Goal: Task Accomplishment & Management: Manage account settings

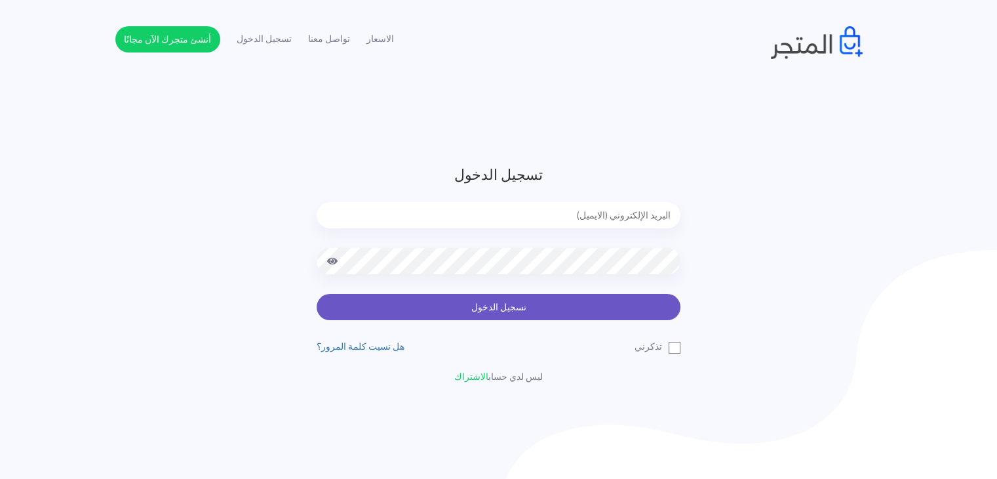
type input "[EMAIL_ADDRESS][DOMAIN_NAME]"
click at [503, 311] on button "تسجيل الدخول" at bounding box center [499, 307] width 364 height 26
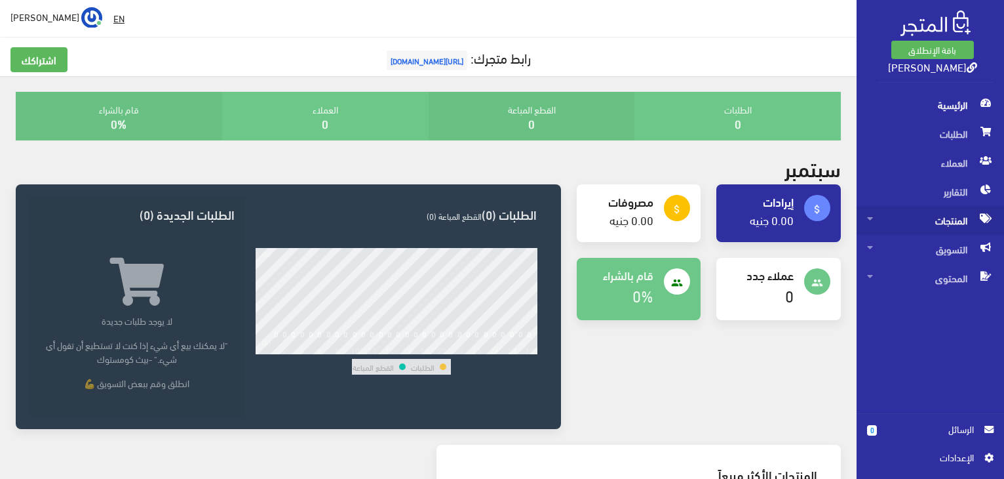
click at [939, 212] on span "المنتجات" at bounding box center [930, 220] width 127 height 29
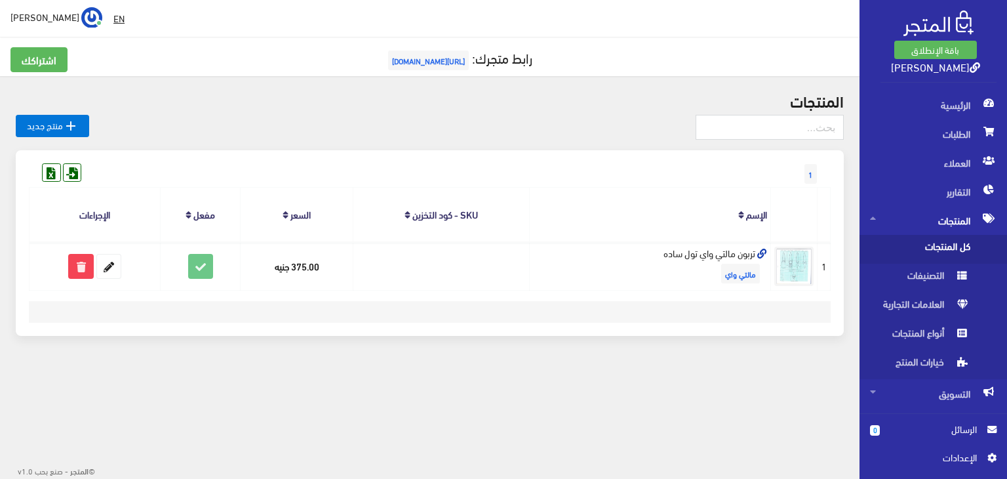
click at [961, 245] on span "كل المنتجات" at bounding box center [920, 249] width 100 height 29
click at [934, 271] on span "التصنيفات" at bounding box center [920, 278] width 100 height 29
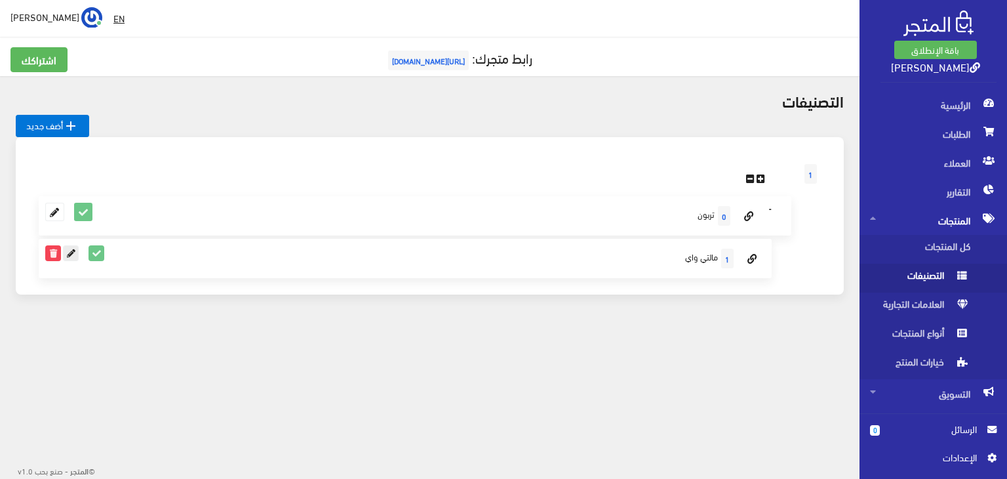
click at [67, 249] on icon at bounding box center [71, 253] width 14 height 14
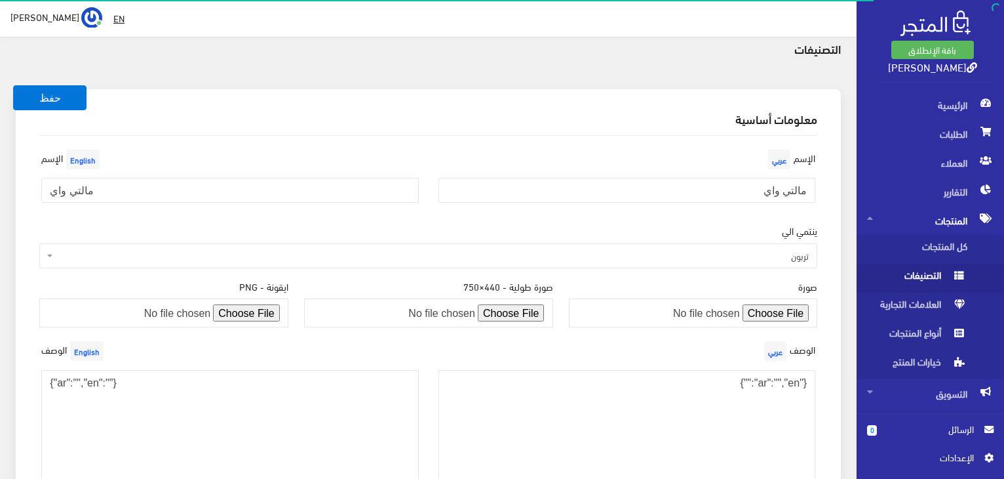
scroll to position [50, 0]
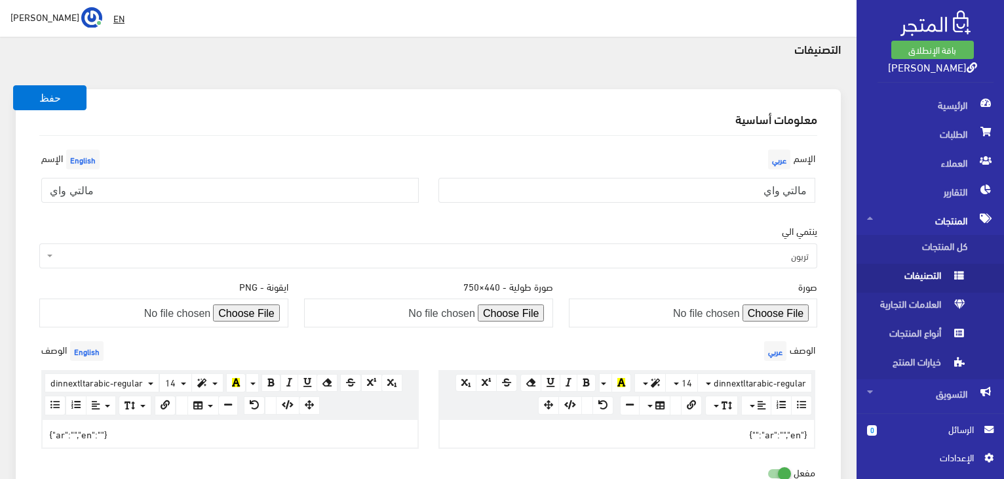
click at [87, 157] on span "English" at bounding box center [82, 159] width 33 height 20
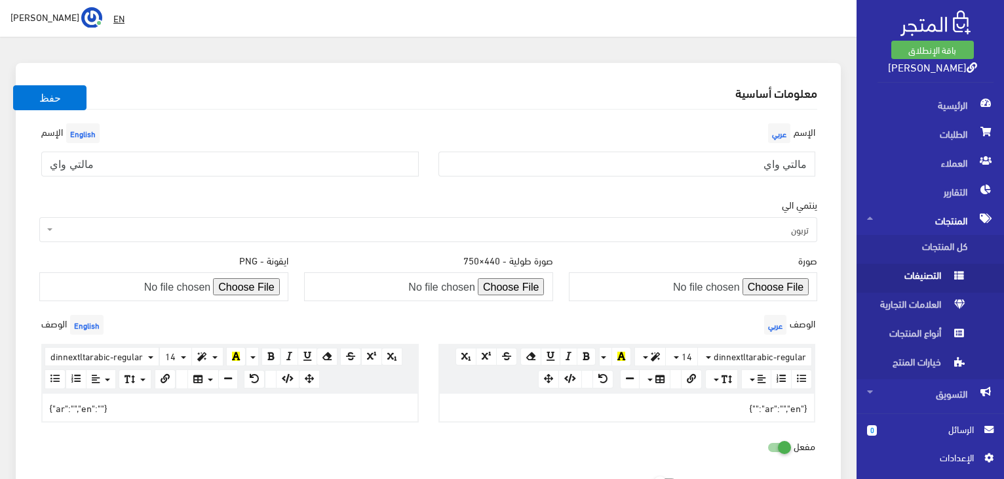
scroll to position [76, 0]
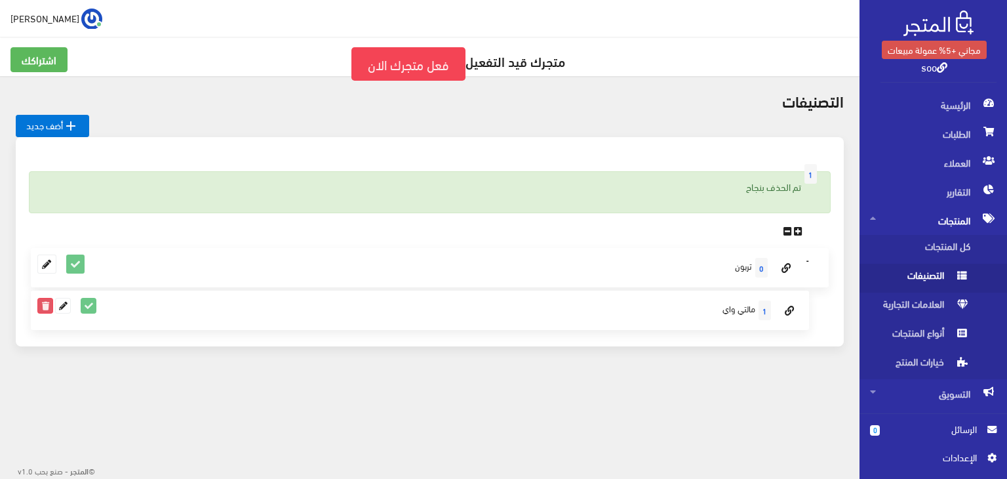
click at [47, 306] on icon at bounding box center [45, 305] width 14 height 14
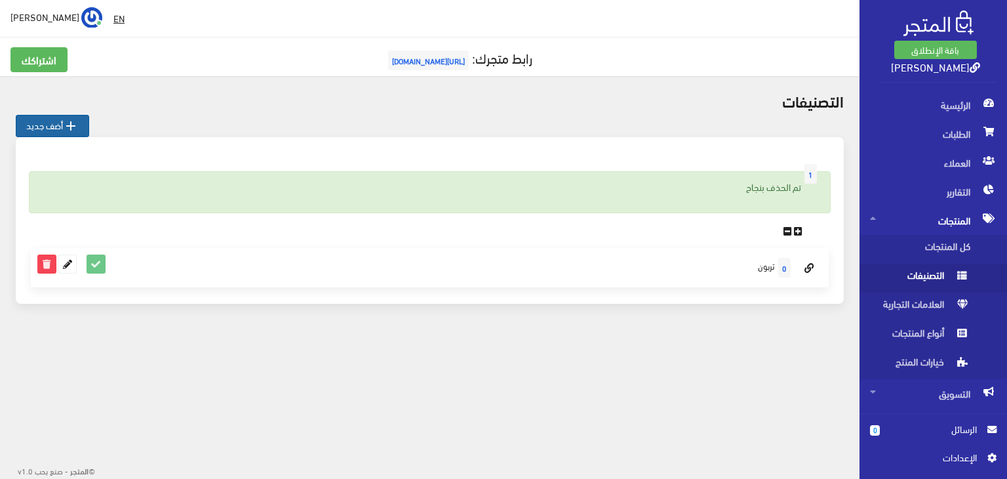
click at [49, 119] on link " أضف جديد" at bounding box center [52, 126] width 73 height 22
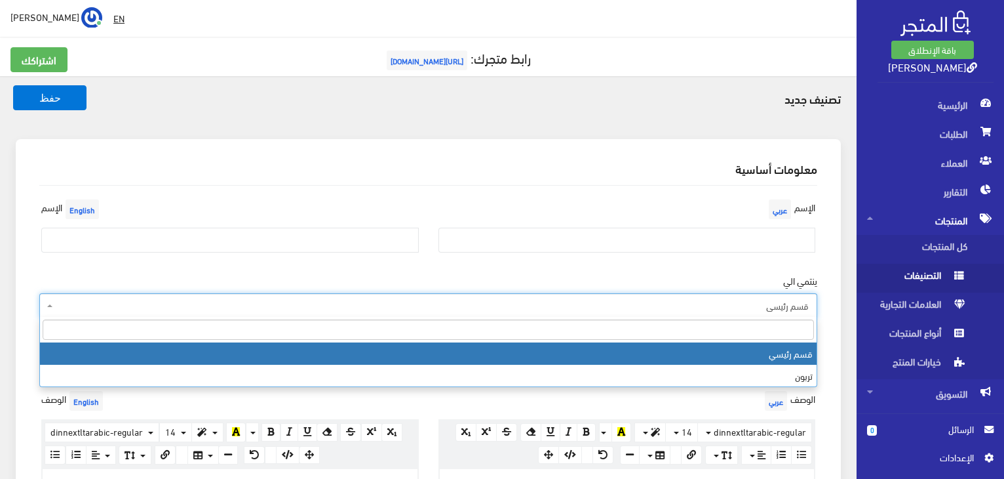
click at [757, 310] on span "قسم رئيسي" at bounding box center [432, 305] width 753 height 13
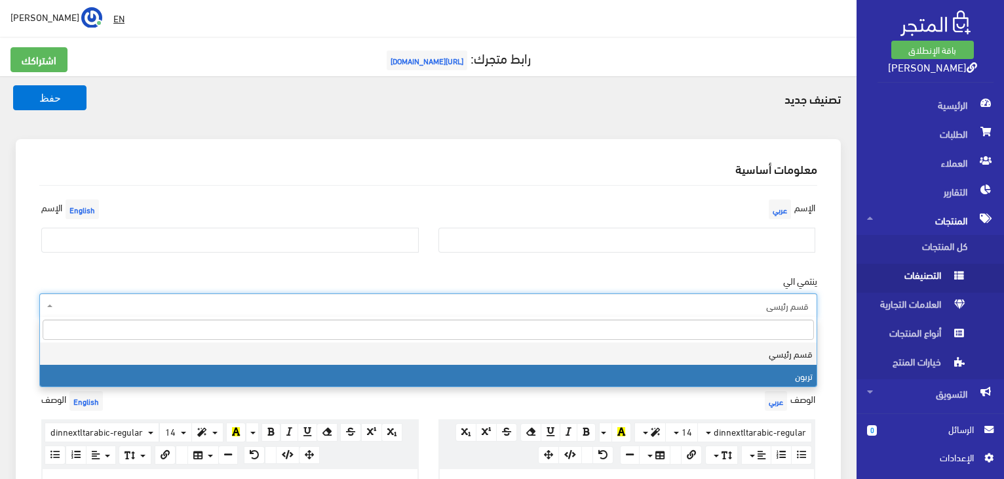
select select "2"
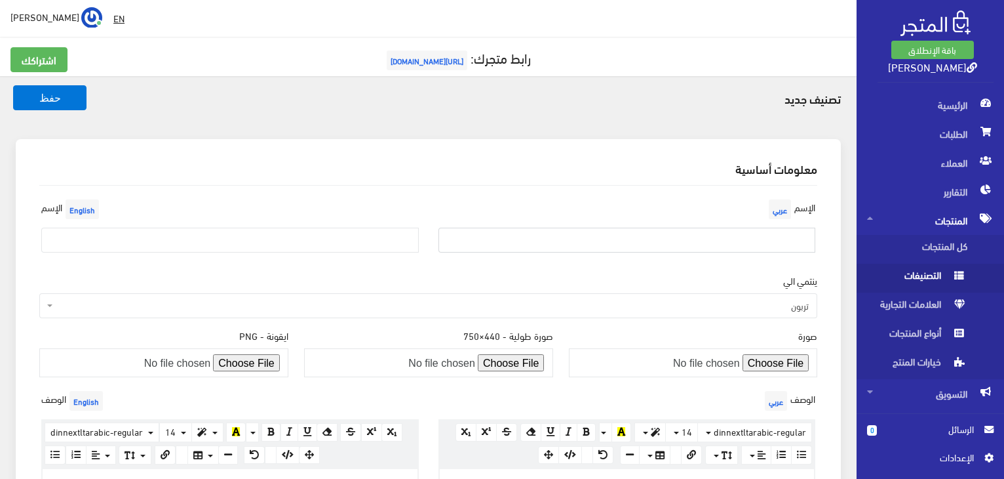
click at [801, 242] on input "text" at bounding box center [628, 240] width 378 height 25
type input "مالتي واي"
click at [89, 211] on span "English" at bounding box center [82, 209] width 33 height 20
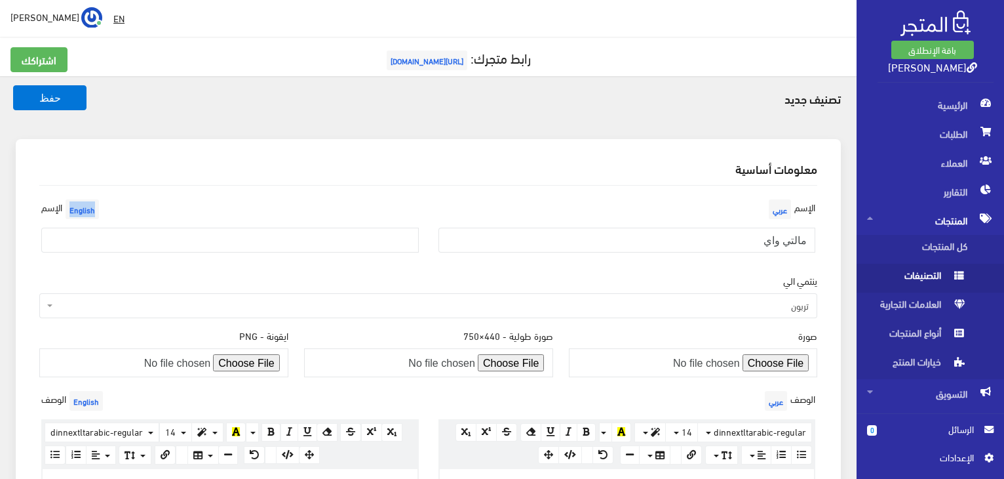
click at [89, 211] on span "English" at bounding box center [82, 209] width 33 height 20
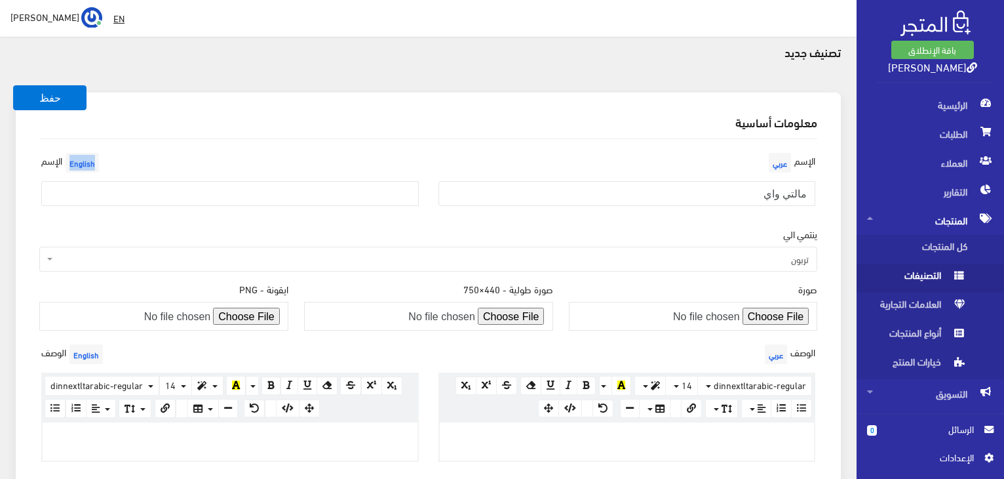
scroll to position [47, 0]
click at [91, 355] on span "English" at bounding box center [86, 354] width 33 height 20
click at [64, 352] on label"] "الوصف English" at bounding box center [73, 353] width 65 height 26
click at [75, 190] on input "text" at bounding box center [230, 192] width 378 height 25
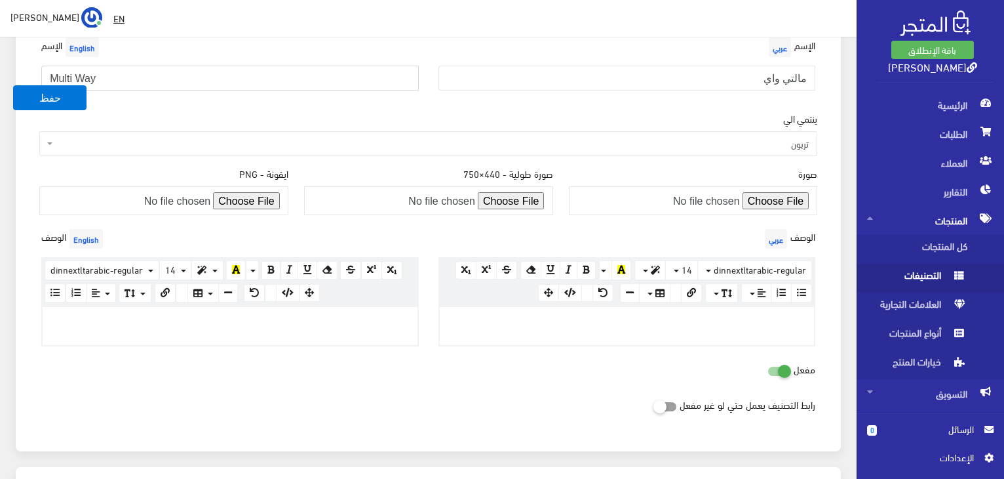
scroll to position [163, 0]
type input "Multi Way"
click at [801, 328] on div at bounding box center [627, 325] width 375 height 38
click at [608, 308] on div at bounding box center [627, 325] width 375 height 38
paste div
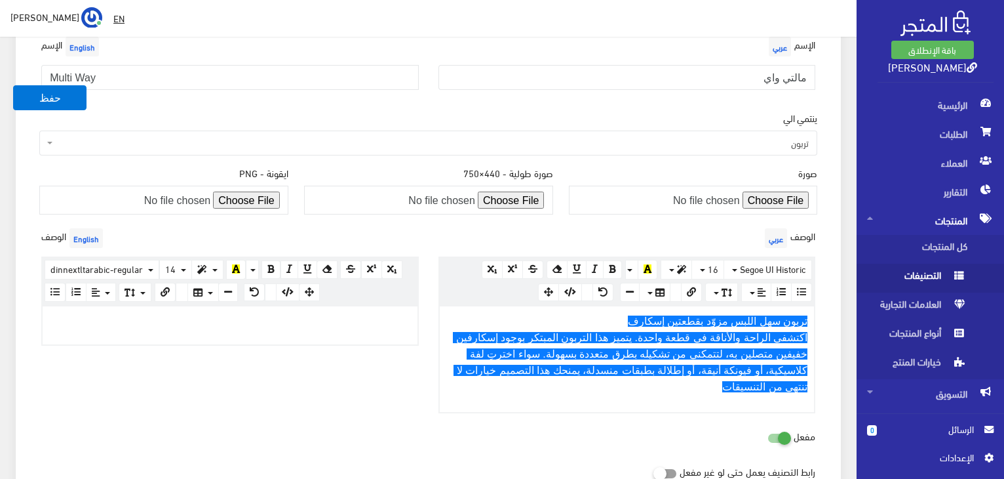
click at [85, 308] on div at bounding box center [230, 325] width 375 height 38
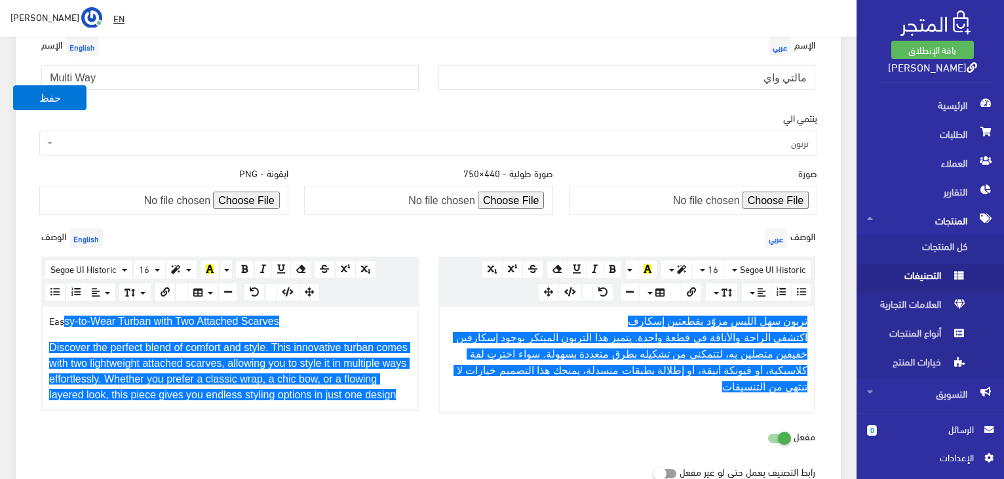
click at [66, 319] on span "sy-to-Wear Turban with Two Attached Scarves" at bounding box center [171, 320] width 215 height 11
click at [59, 319] on p "Eas sy-to-Wear Turban with Two Attached Scarves" at bounding box center [230, 321] width 362 height 16
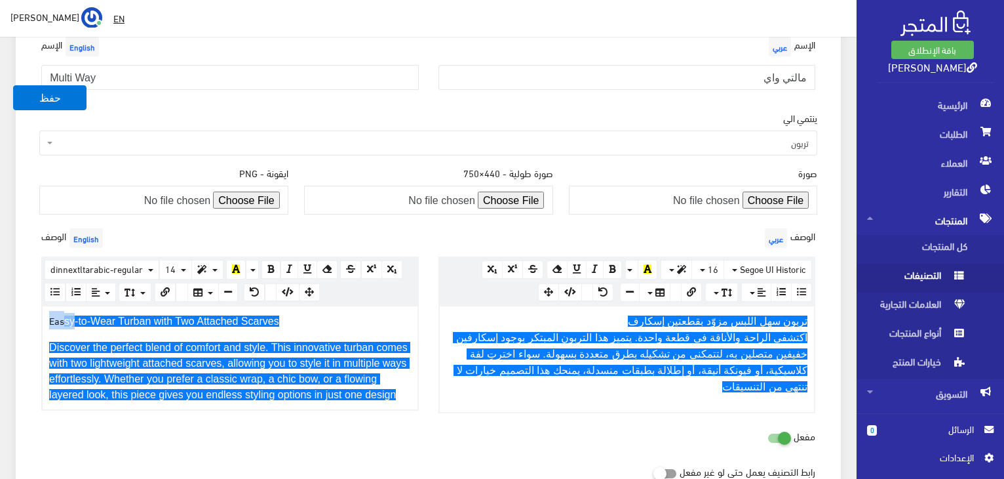
click at [59, 319] on p "Eas sy-to-Wear Turban with Two Attached Scarves" at bounding box center [230, 321] width 362 height 16
click at [367, 328] on div "Eas sy-to-Wear Turban with Two Attached Scarves Discover the perfect blend of c…" at bounding box center [230, 357] width 375 height 103
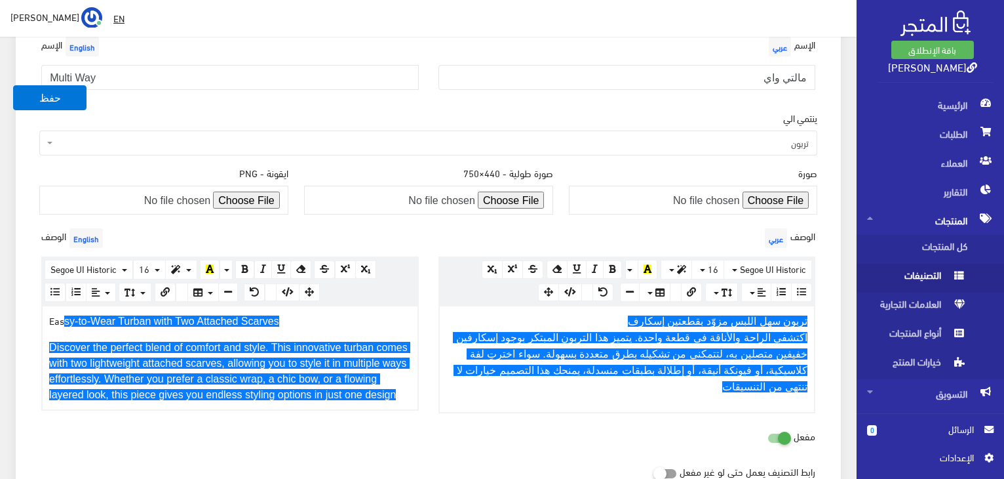
click at [78, 325] on p "Eas sy-to-Wear Turban with Two Attached Scarves" at bounding box center [230, 321] width 362 height 16
click at [73, 318] on span "sy-to-Wear Turban with Two Attached Scarves" at bounding box center [171, 320] width 215 height 11
click at [287, 321] on p "Easy -to-Wear Turban with Two Attached Scarves" at bounding box center [230, 321] width 362 height 16
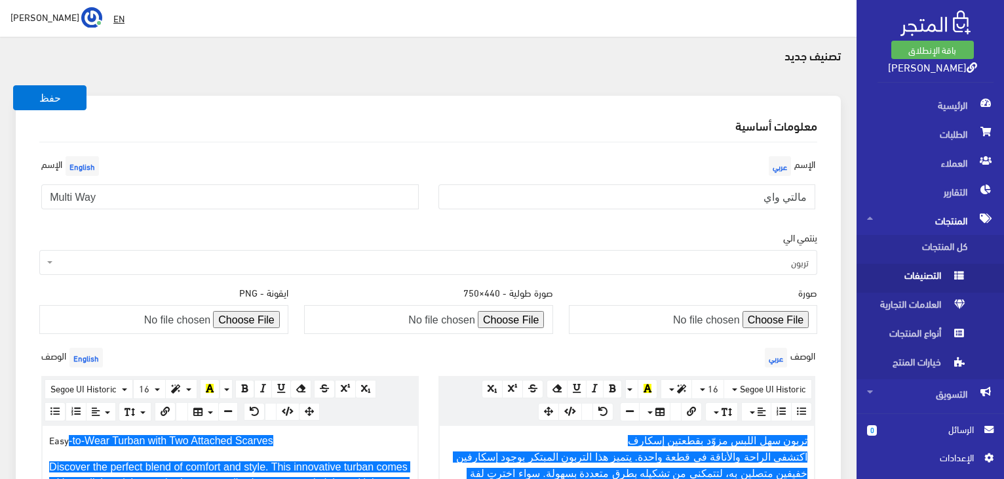
scroll to position [44, 0]
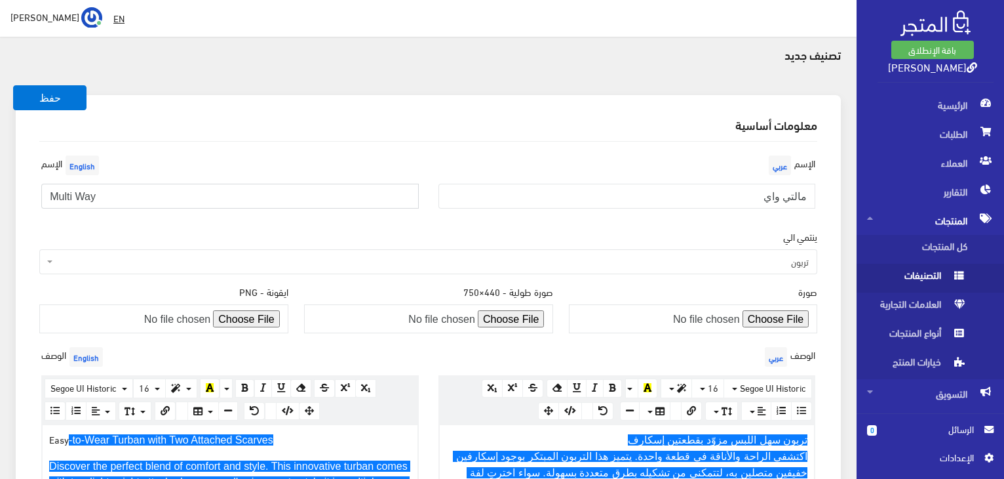
drag, startPoint x: 73, startPoint y: 195, endPoint x: 80, endPoint y: 197, distance: 7.1
click at [80, 197] on input "Multi Way" at bounding box center [230, 196] width 378 height 25
click at [172, 213] on div "الإسم English Multi-Way" at bounding box center [229, 185] width 397 height 67
click at [83, 200] on input "Multi-Way" at bounding box center [230, 196] width 378 height 25
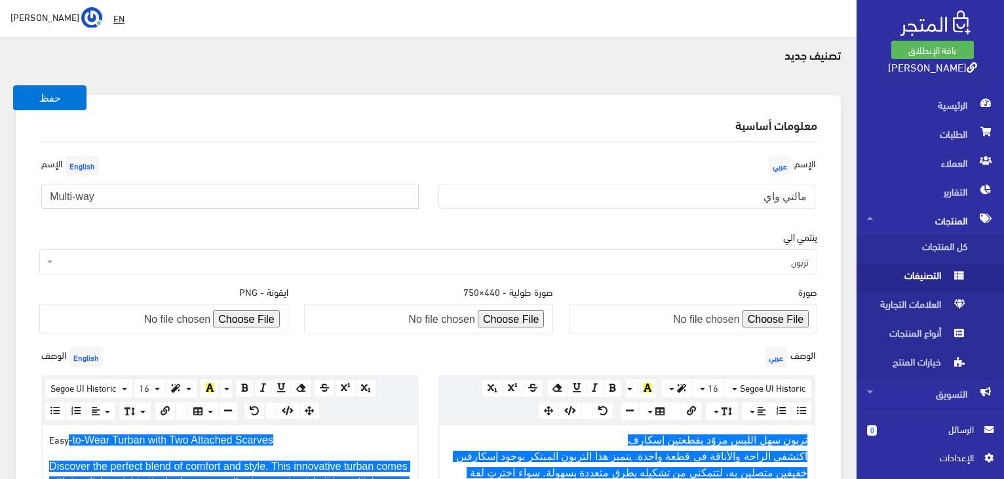
click at [116, 197] on input "Multi-way" at bounding box center [230, 196] width 378 height 25
type input "Multi-way"
click at [70, 105] on button "حفظ" at bounding box center [49, 97] width 73 height 25
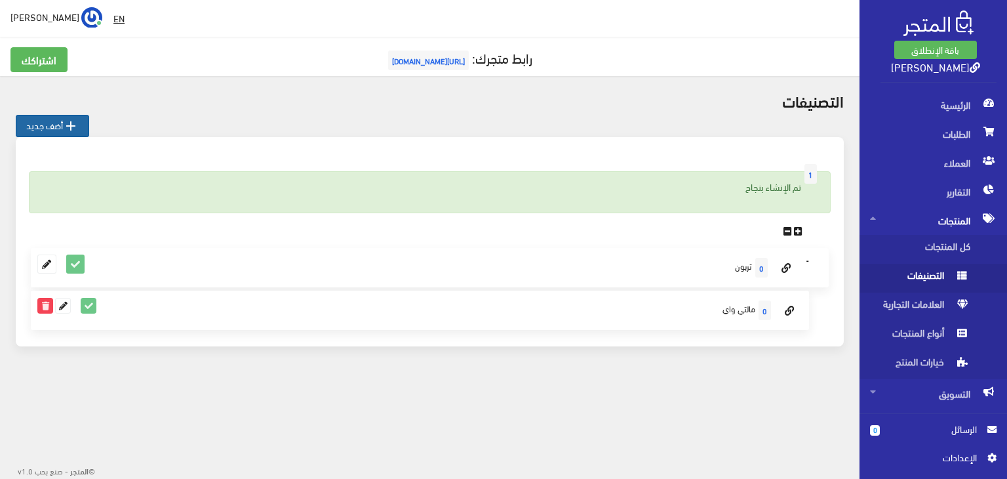
click at [50, 132] on link " أضف جديد" at bounding box center [52, 126] width 73 height 22
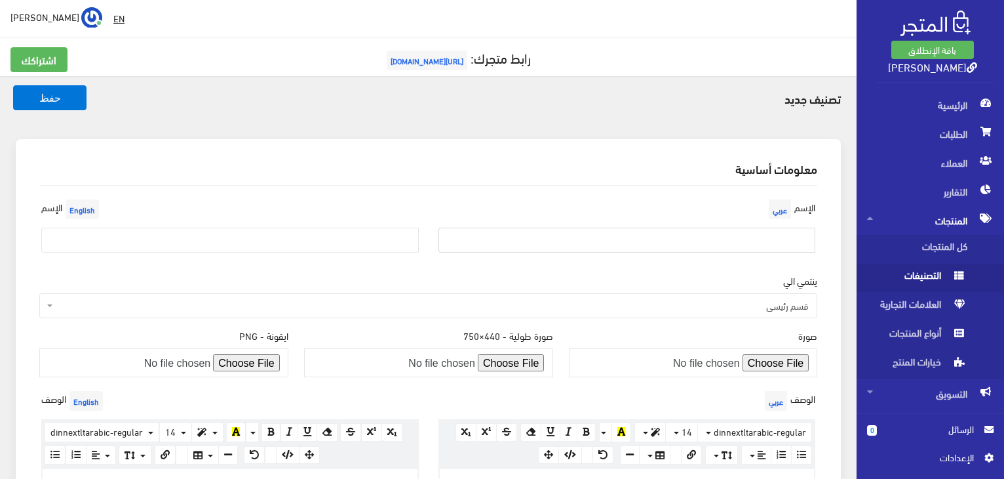
click at [765, 242] on input "text" at bounding box center [628, 240] width 378 height 25
type input "h"
drag, startPoint x: 772, startPoint y: 242, endPoint x: 809, endPoint y: 242, distance: 36.7
click at [809, 242] on input "اسكوتش متصل" at bounding box center [628, 240] width 378 height 25
click at [721, 248] on input "اسكارف متصل" at bounding box center [628, 240] width 378 height 25
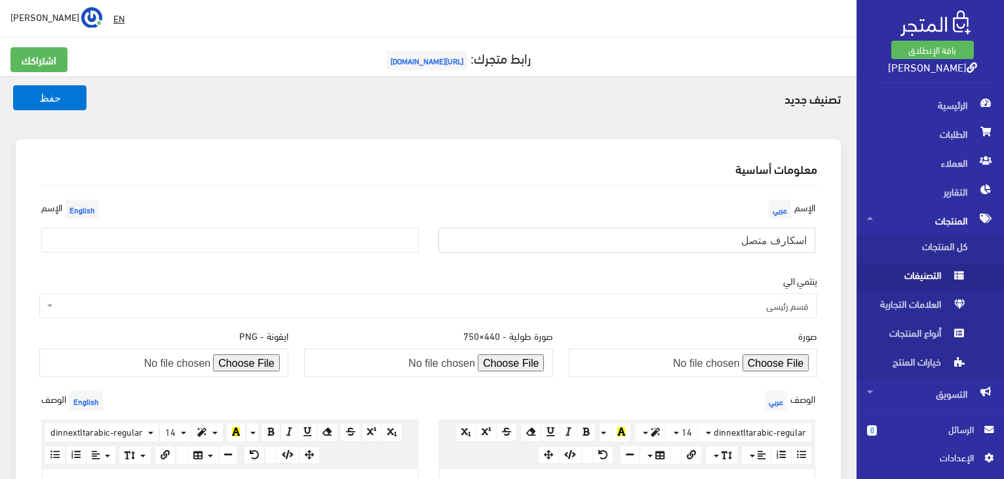
click at [808, 242] on input "اسكارف متصل" at bounding box center [628, 240] width 378 height 25
type input "تربون باسكارف متصل"
click at [94, 245] on input "text" at bounding box center [230, 240] width 378 height 25
type input "س"
type input "Scarf-Tied Turban"
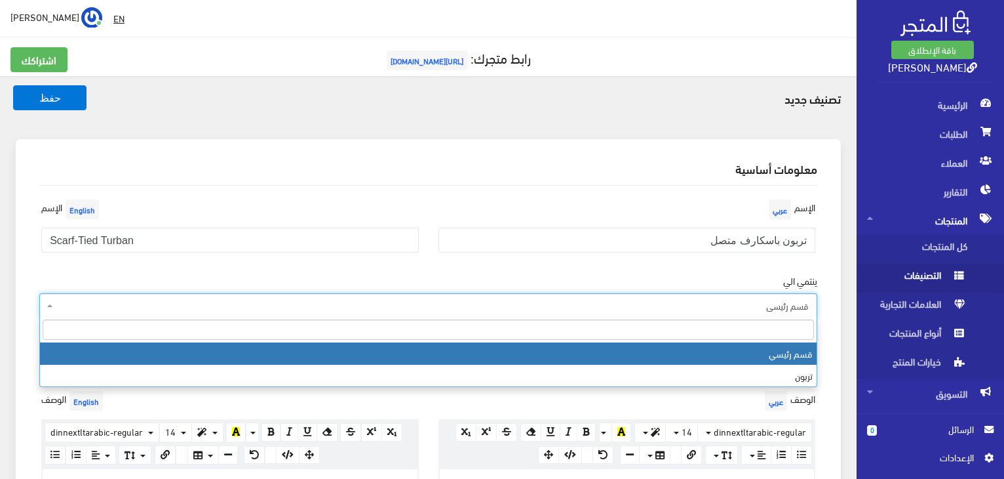
click at [713, 304] on span "قسم رئيسي" at bounding box center [432, 305] width 753 height 13
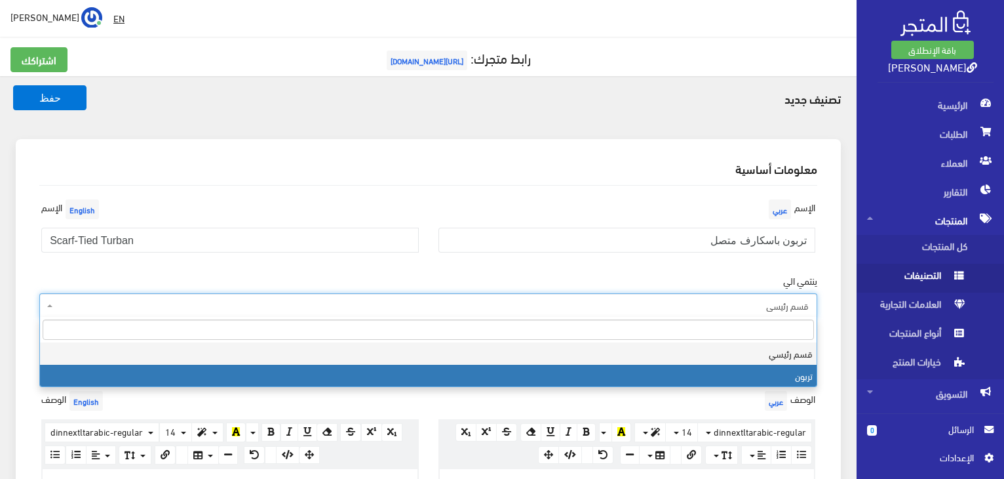
select select "2"
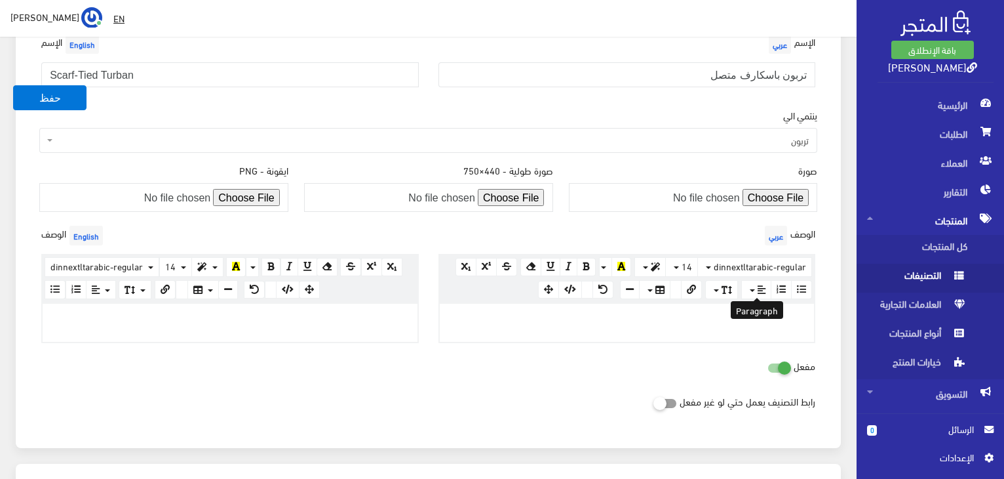
scroll to position [167, 0]
click at [768, 314] on p at bounding box center [628, 315] width 362 height 14
paste div
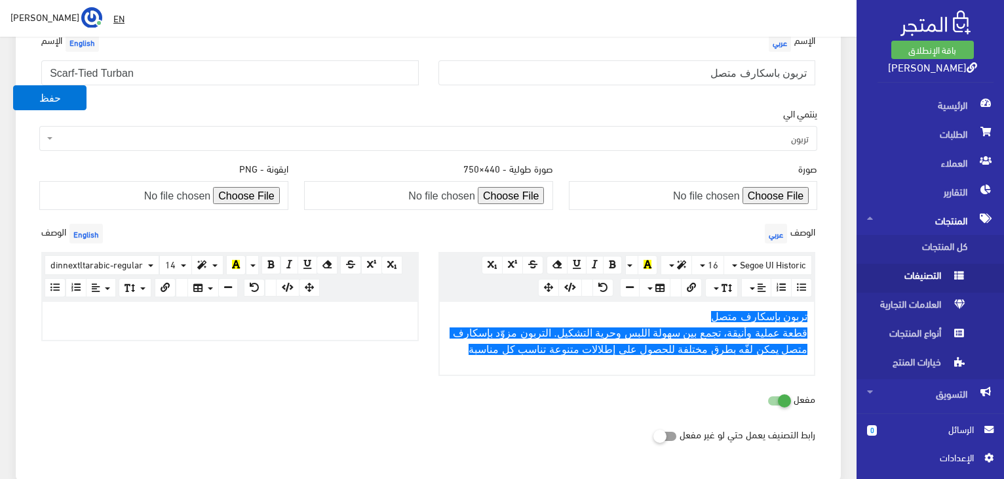
click at [189, 308] on p at bounding box center [230, 315] width 362 height 14
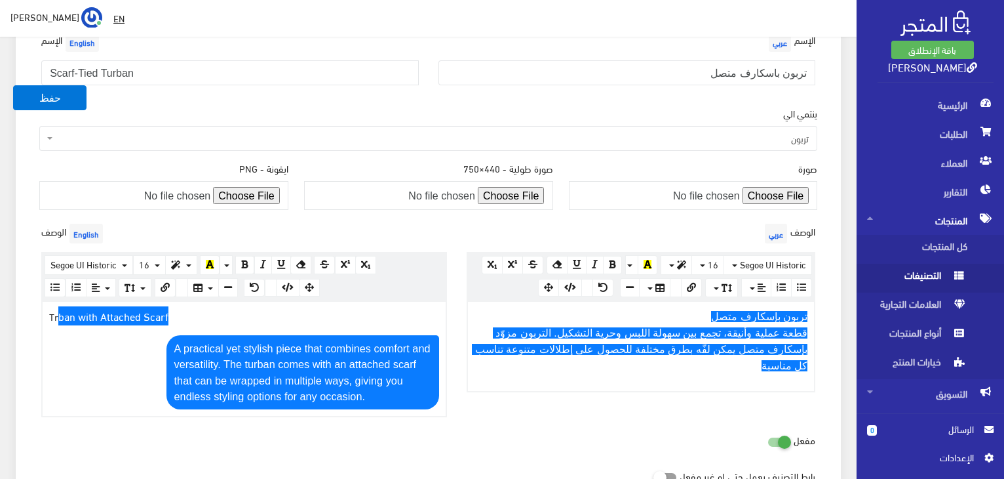
click at [218, 316] on p "Tr ban with Attached Scarf" at bounding box center [244, 316] width 390 height 16
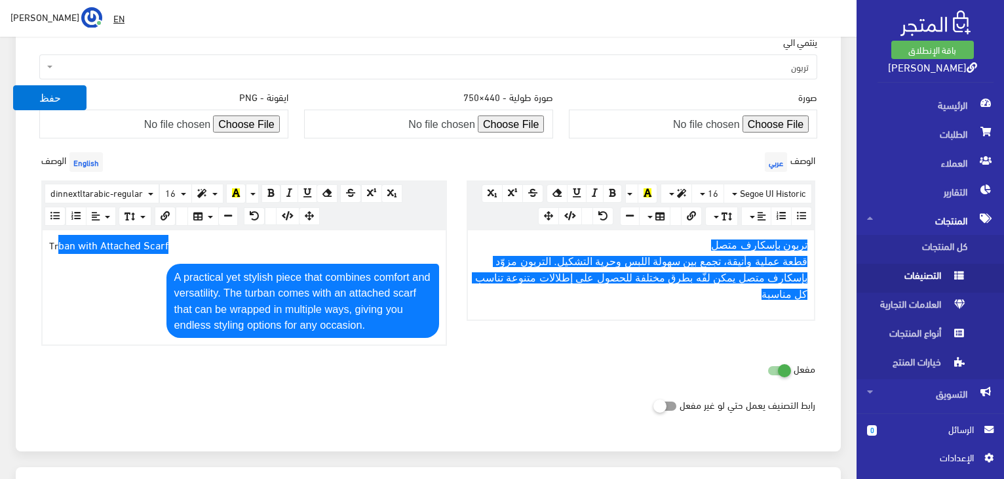
scroll to position [241, 0]
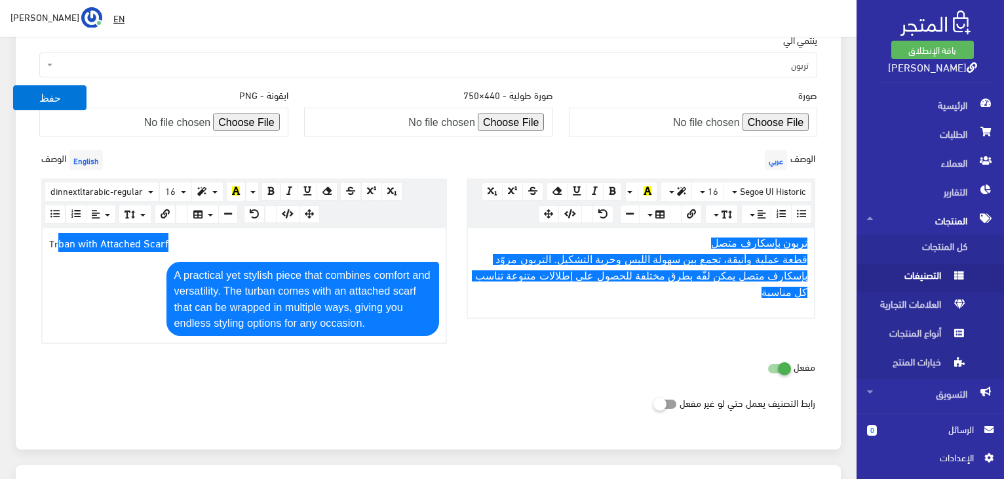
click at [57, 248] on div "Tr ban with Attached Scarf A practical yet stylish piece that combines comfort …" at bounding box center [244, 285] width 403 height 114
click at [55, 243] on p "Tr ban with Attached Scarf" at bounding box center [244, 243] width 390 height 16
click at [56, 243] on p "Tr ban with Attached Scarf" at bounding box center [244, 243] width 390 height 16
click at [90, 264] on div "A practical yet stylish piece that combines comfort and versatility. The turban…" at bounding box center [244, 299] width 390 height 75
click at [59, 107] on button "حفظ" at bounding box center [49, 97] width 73 height 25
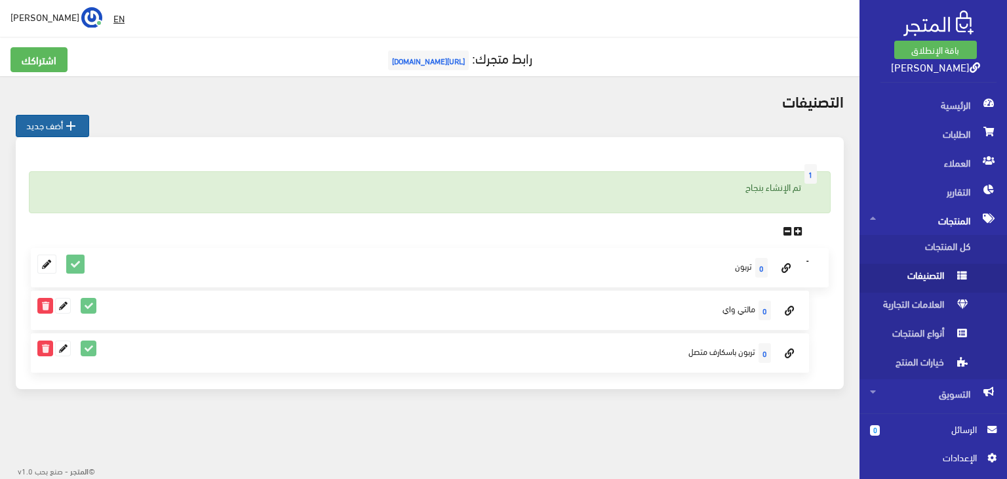
click at [43, 123] on link " أضف جديد" at bounding box center [52, 126] width 73 height 22
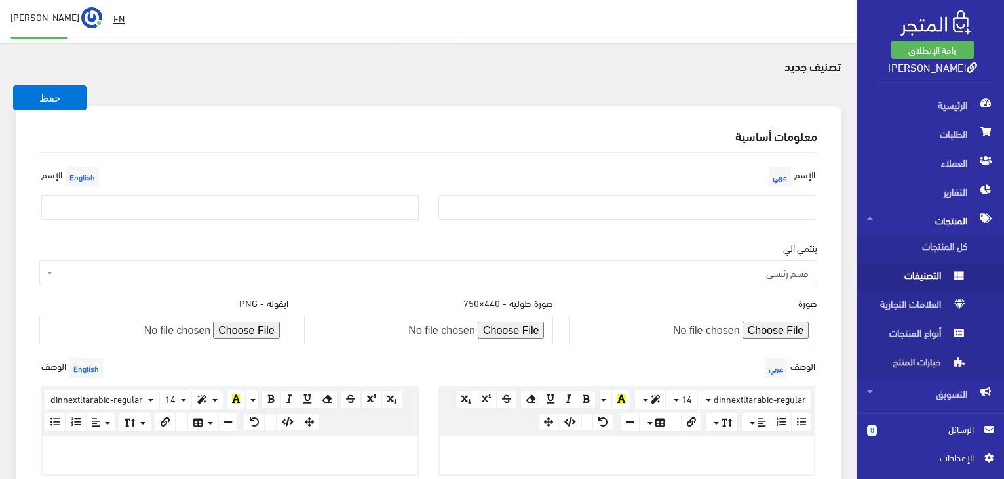
scroll to position [33, 0]
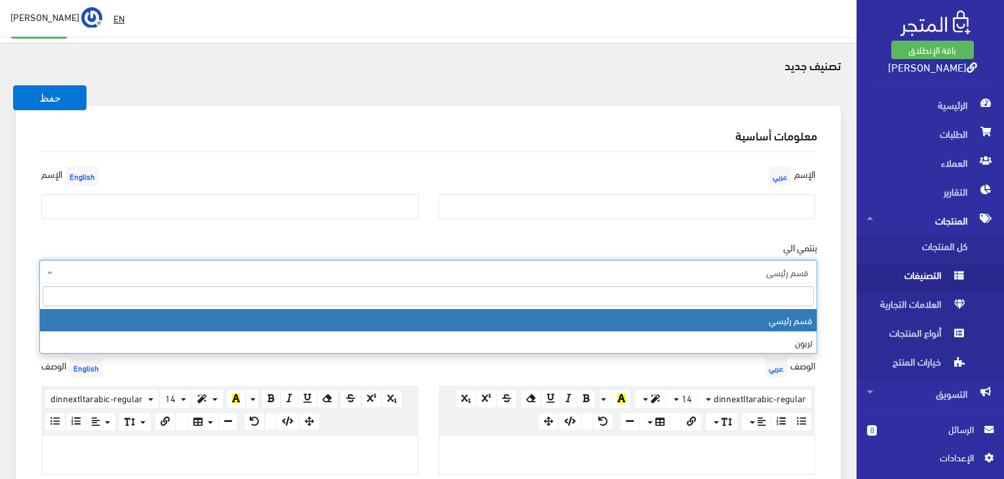
click at [298, 261] on span "قسم رئيسي" at bounding box center [428, 272] width 778 height 25
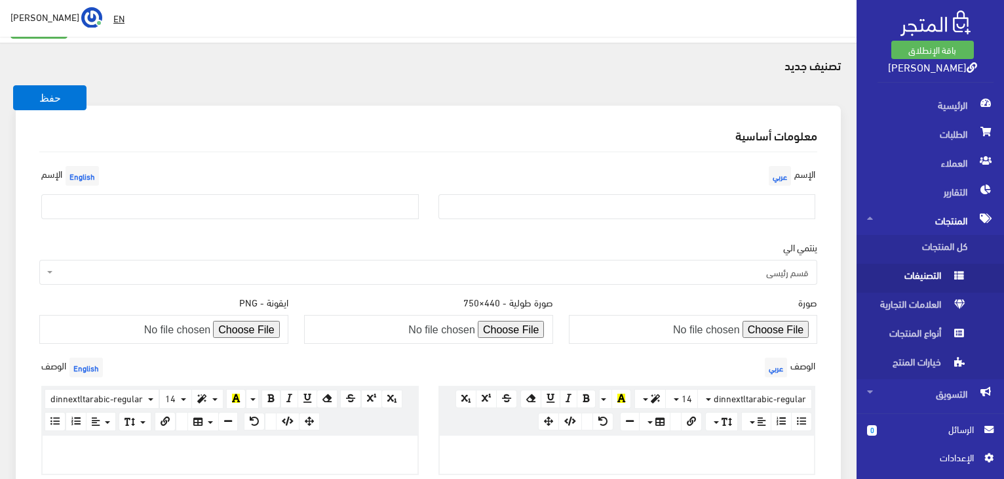
click at [566, 235] on div "[DEMOGRAPHIC_DATA] عربي [DEMOGRAPHIC_DATA] English" at bounding box center [428, 201] width 794 height 77
click at [911, 279] on span "التصنيفات" at bounding box center [917, 278] width 100 height 29
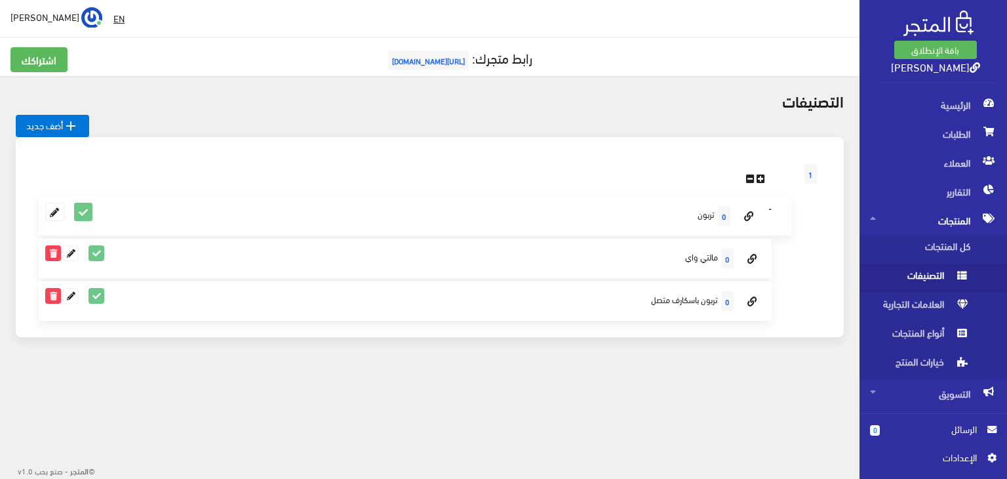
click at [911, 279] on span "التصنيفات" at bounding box center [920, 278] width 100 height 29
click at [419, 63] on span "[URL][DOMAIN_NAME]" at bounding box center [428, 60] width 81 height 20
click at [759, 178] on icon at bounding box center [761, 179] width 9 height 10
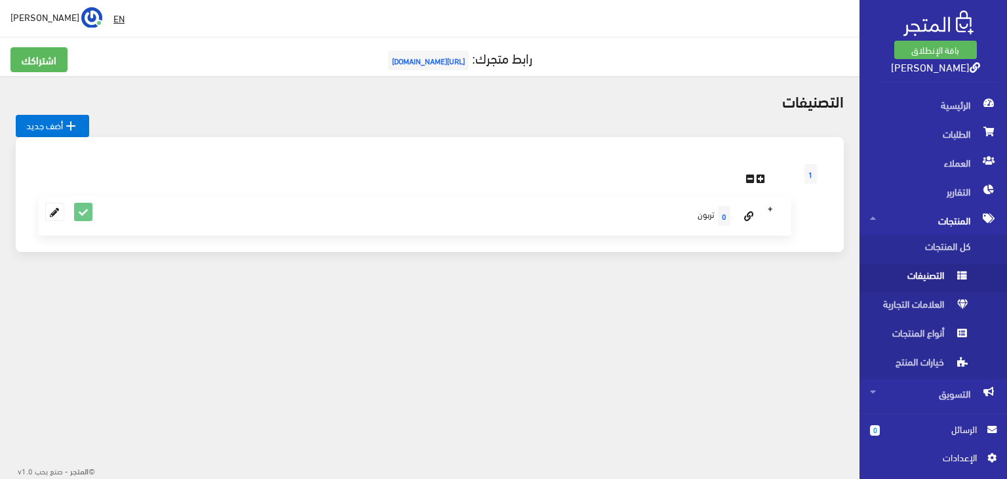
click at [759, 178] on icon at bounding box center [761, 179] width 9 height 10
click at [763, 173] on menu at bounding box center [415, 178] width 753 height 14
click at [751, 176] on icon at bounding box center [750, 179] width 9 height 10
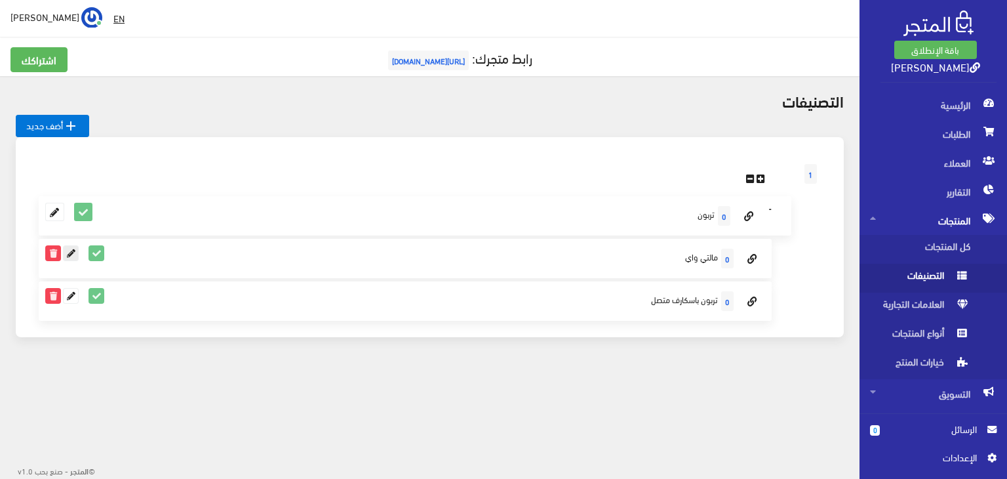
click at [68, 255] on icon at bounding box center [71, 253] width 14 height 14
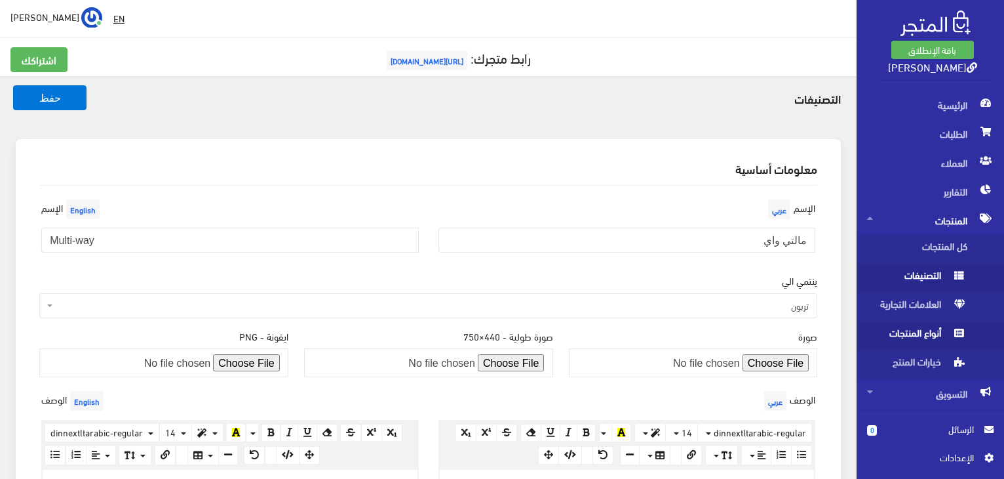
click at [928, 344] on span "أنواع المنتجات" at bounding box center [917, 335] width 100 height 29
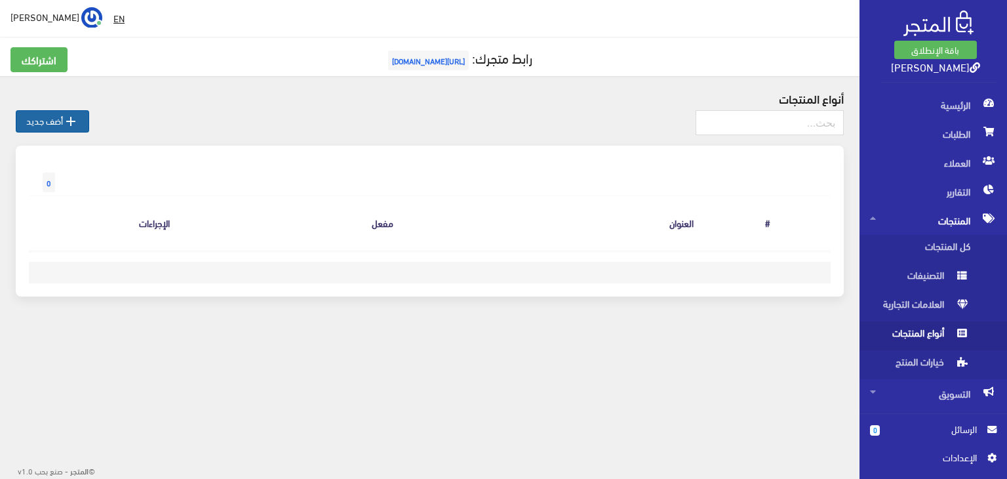
click at [39, 126] on link " أضف جديد" at bounding box center [52, 121] width 73 height 22
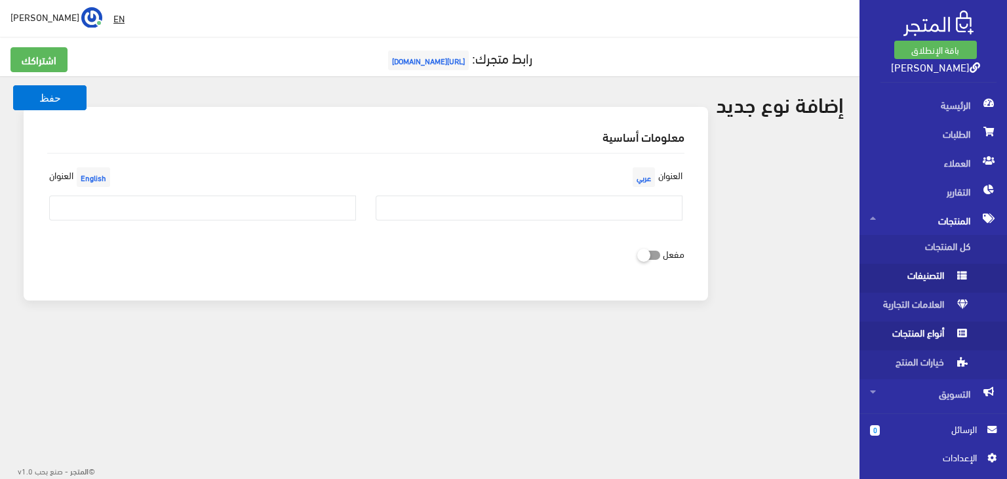
click at [915, 276] on span "التصنيفات" at bounding box center [920, 278] width 100 height 29
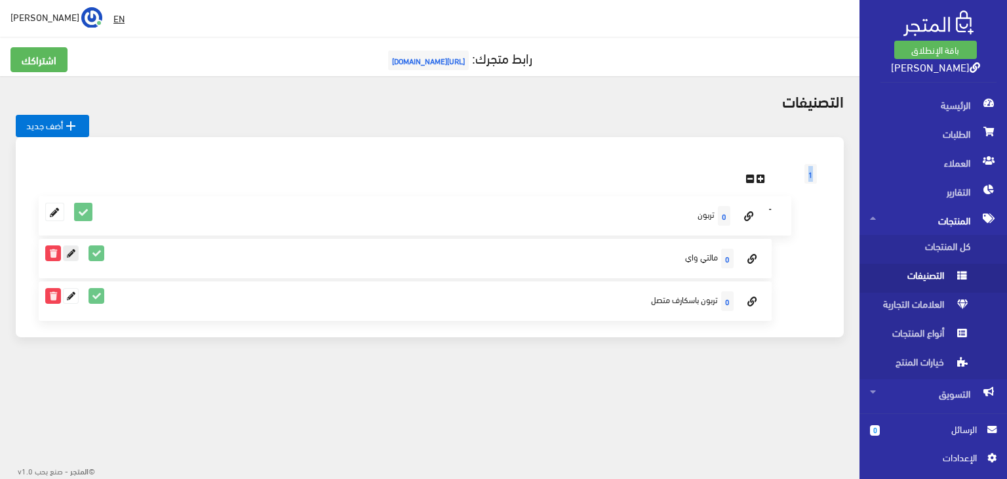
click at [66, 255] on icon at bounding box center [71, 253] width 14 height 14
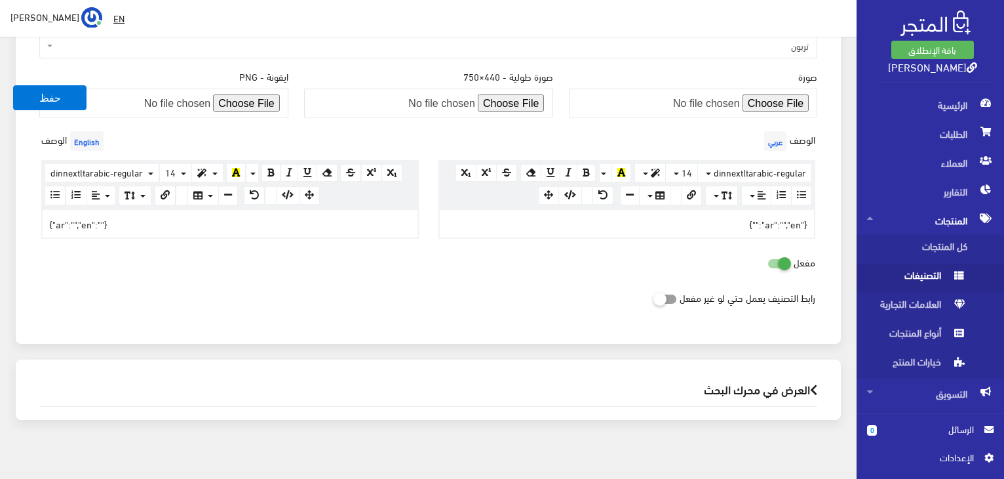
scroll to position [270, 0]
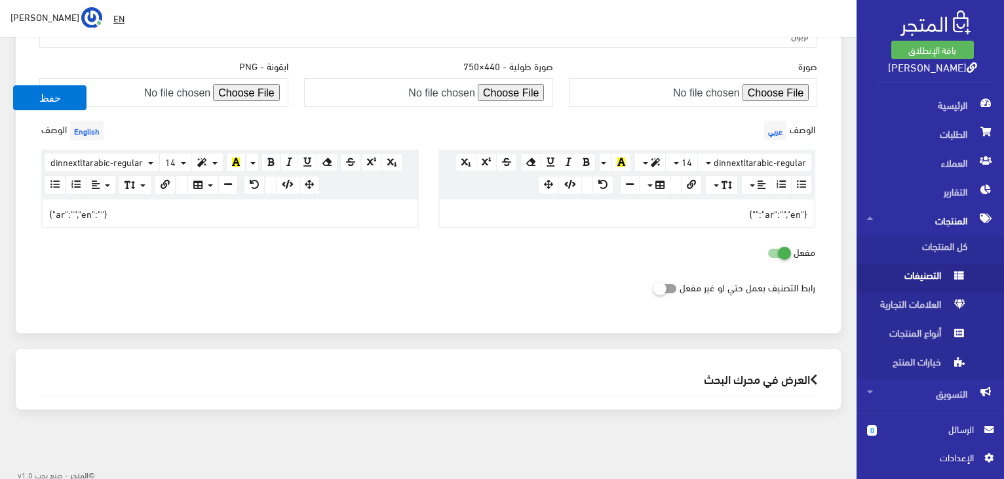
click at [782, 210] on div "{"ar":"","en":""}" at bounding box center [627, 213] width 375 height 28
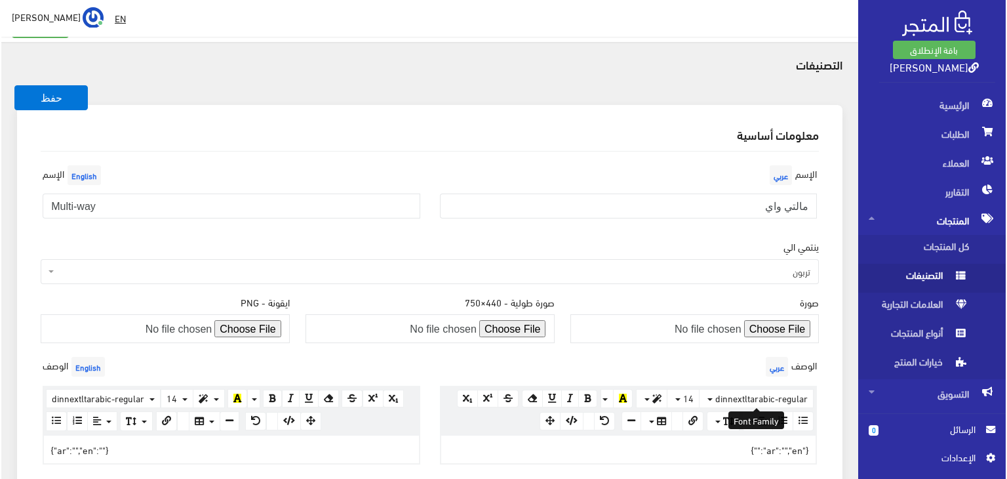
scroll to position [0, 0]
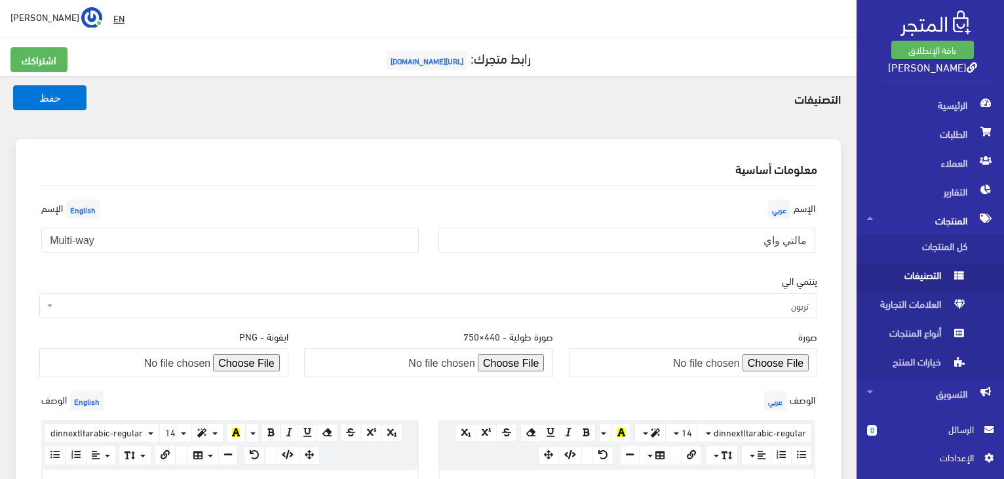
click at [932, 279] on span "التصنيفات" at bounding box center [917, 278] width 100 height 29
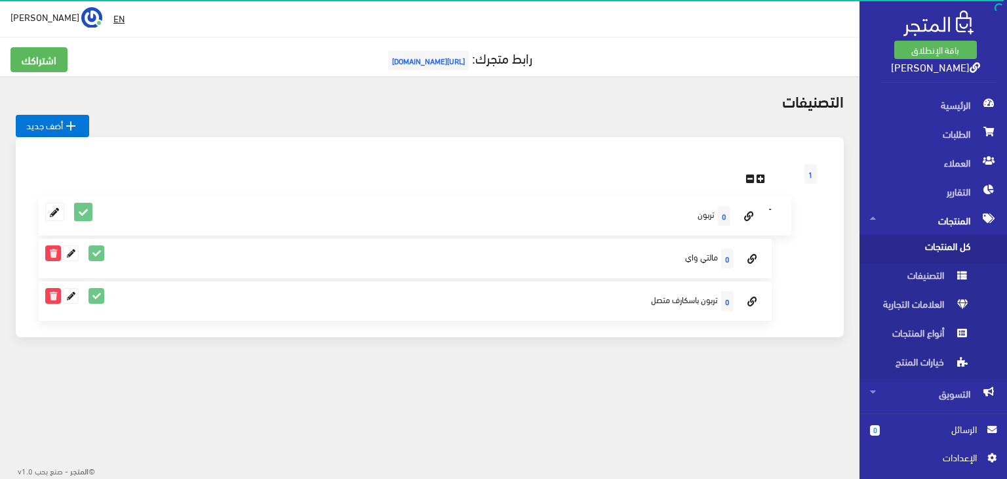
click at [944, 248] on span "كل المنتجات" at bounding box center [920, 249] width 100 height 29
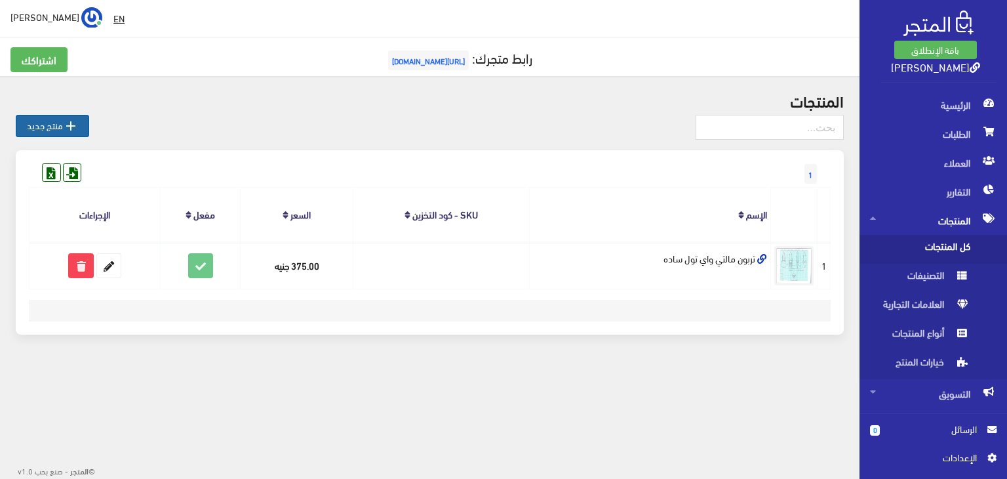
click at [44, 127] on link " منتج جديد" at bounding box center [52, 126] width 73 height 22
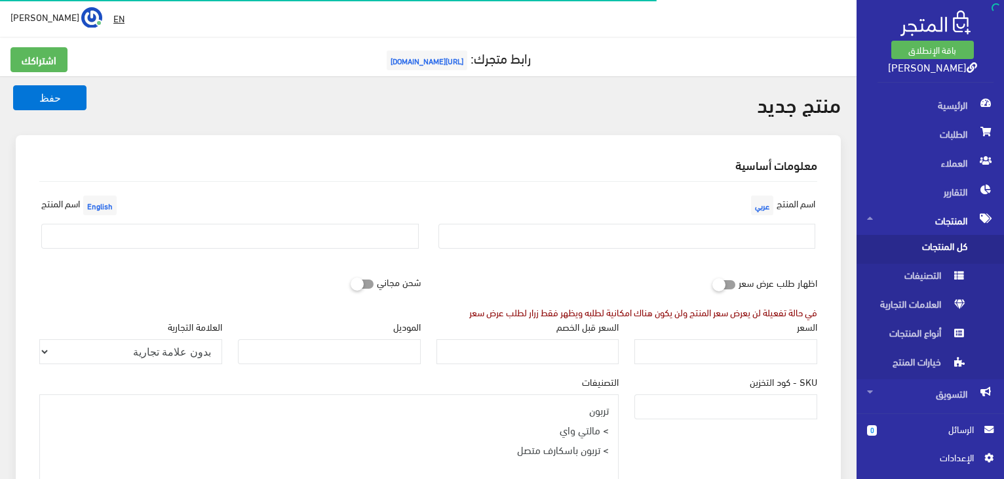
select select
click at [539, 233] on input "text" at bounding box center [628, 236] width 378 height 25
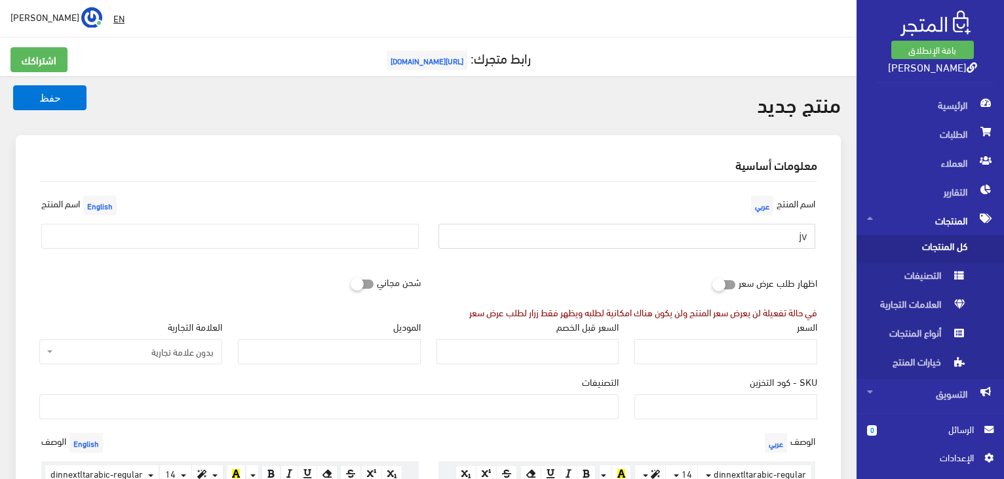
type input "j"
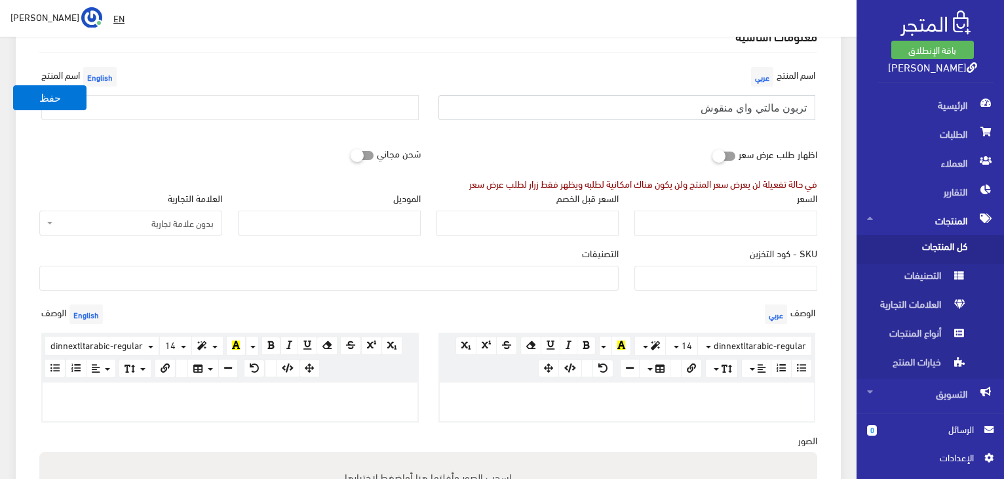
scroll to position [131, 0]
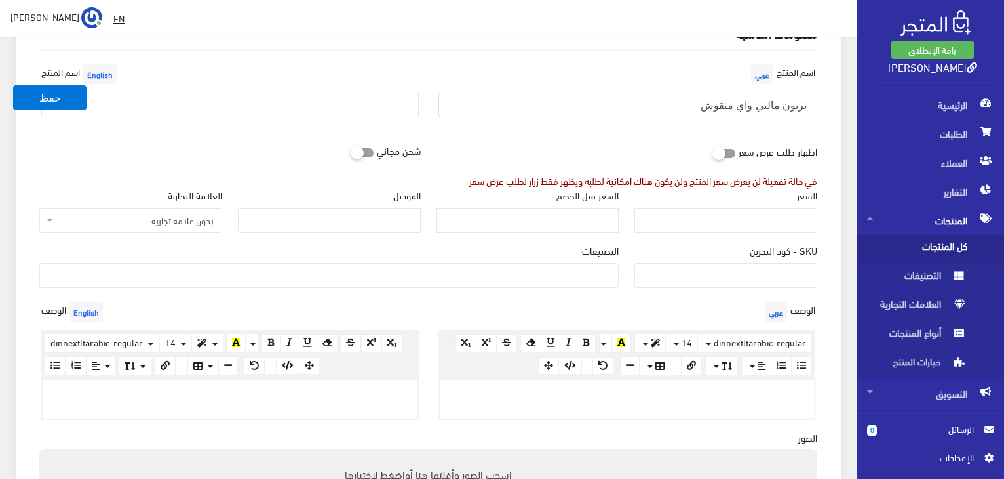
type input "تربون مالتي واي منقوش"
click at [671, 220] on input "السعر" at bounding box center [726, 220] width 183 height 25
type input "375"
click at [319, 97] on input "text" at bounding box center [230, 104] width 378 height 25
click at [208, 108] on input "text" at bounding box center [230, 104] width 378 height 25
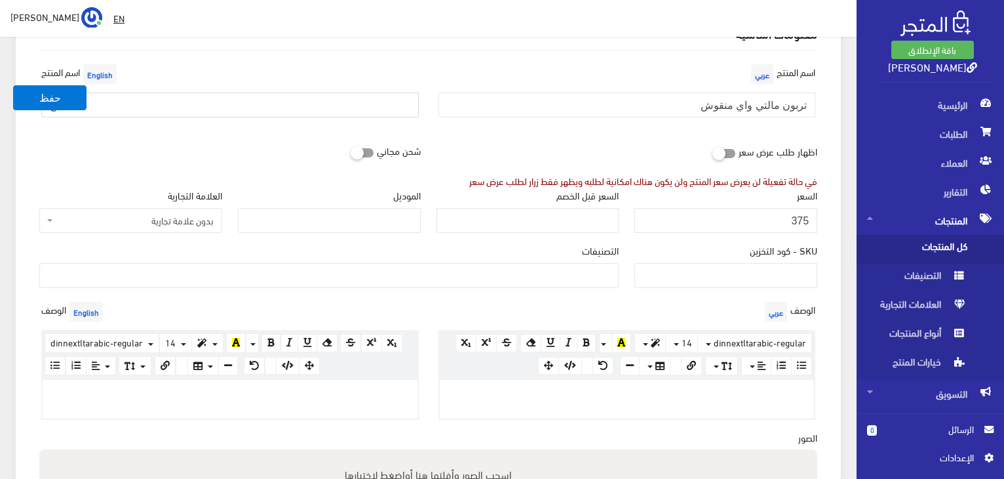
type input "ة"
click at [145, 107] on input "Multi-way" at bounding box center [230, 104] width 378 height 25
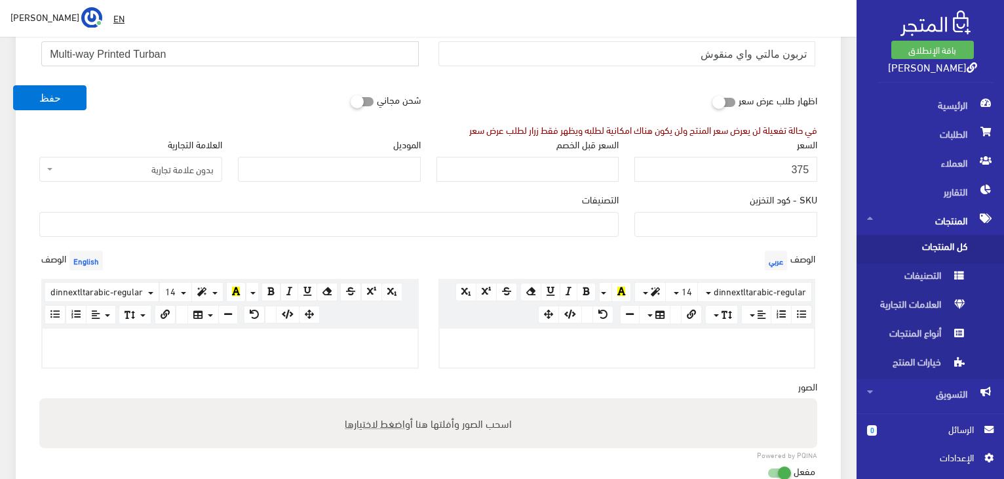
scroll to position [184, 0]
type input "Multi-way Printed Turban"
click at [407, 170] on input "الموديل" at bounding box center [329, 167] width 183 height 25
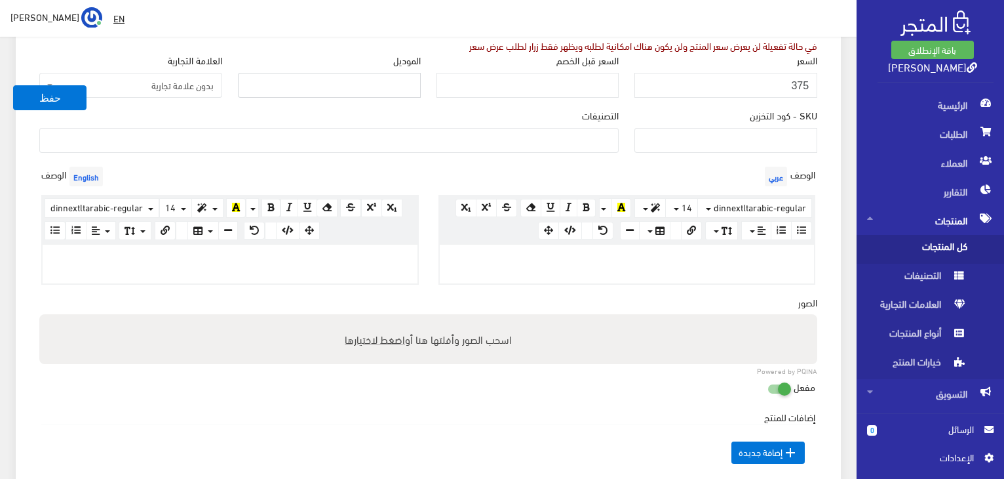
scroll to position [260, 0]
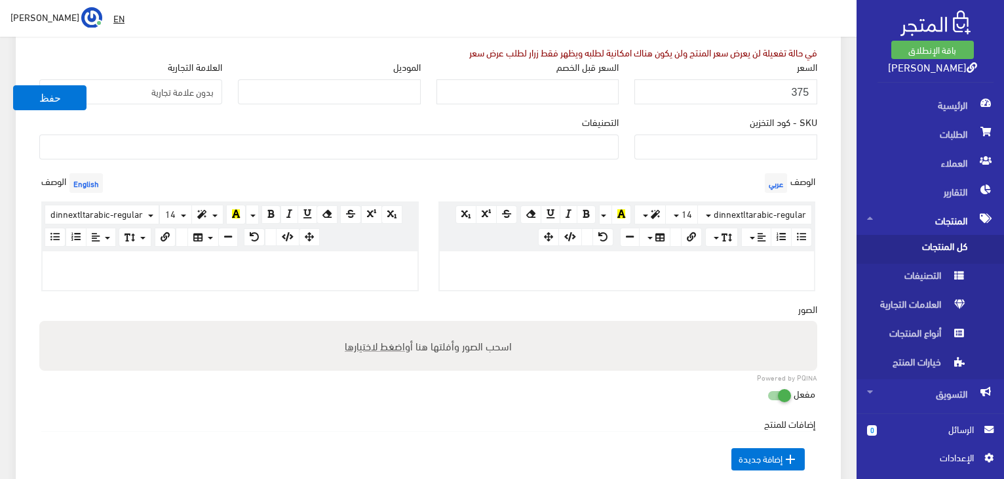
click at [717, 263] on p at bounding box center [628, 265] width 362 height 14
paste div
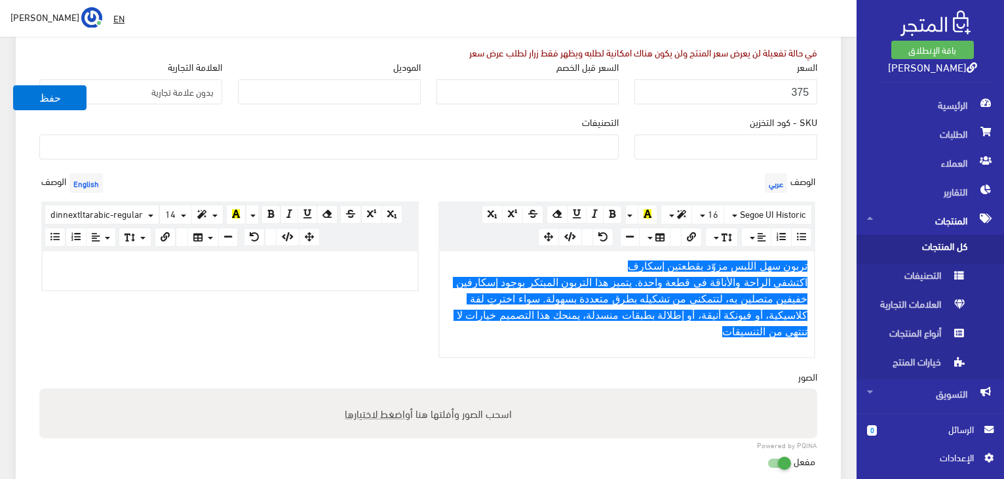
click at [243, 264] on p at bounding box center [230, 265] width 362 height 14
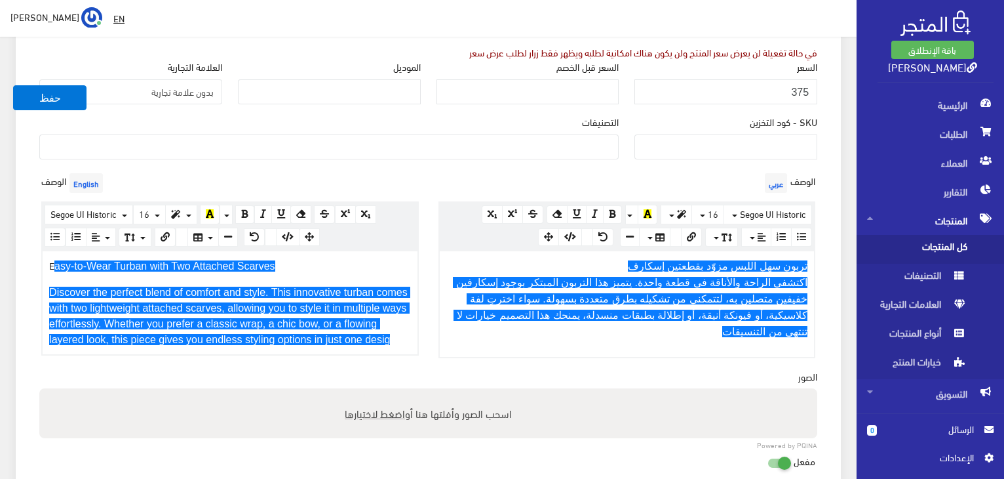
click at [361, 338] on div "E asy-to-Wear Turban with Two Attached Scarves Discover the perfect blend of co…" at bounding box center [230, 302] width 375 height 103
click at [393, 412] on span "اضغط لاختيارها" at bounding box center [375, 412] width 60 height 19
click at [393, 392] on input "اسحب الصور وأفلتها هنا أو اضغط لاختيارها" at bounding box center [428, 390] width 778 height 4
click at [391, 410] on span "اضغط لاختيارها" at bounding box center [375, 412] width 60 height 19
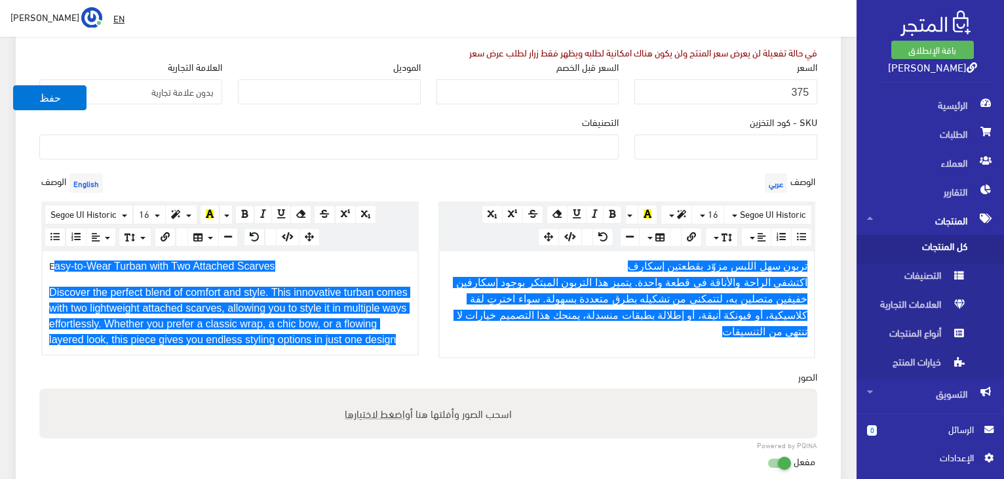
click at [391, 392] on input "اسحب الصور وأفلتها هنا أو اضغط لاختيارها" at bounding box center [428, 390] width 778 height 4
type input "C:\fakepath\qqq.jpg"
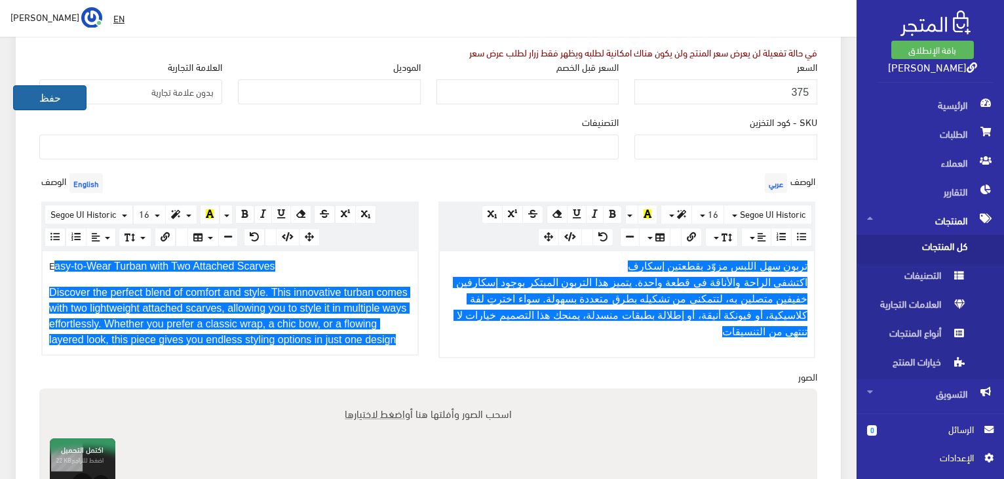
click at [79, 106] on button "حفظ" at bounding box center [49, 97] width 73 height 25
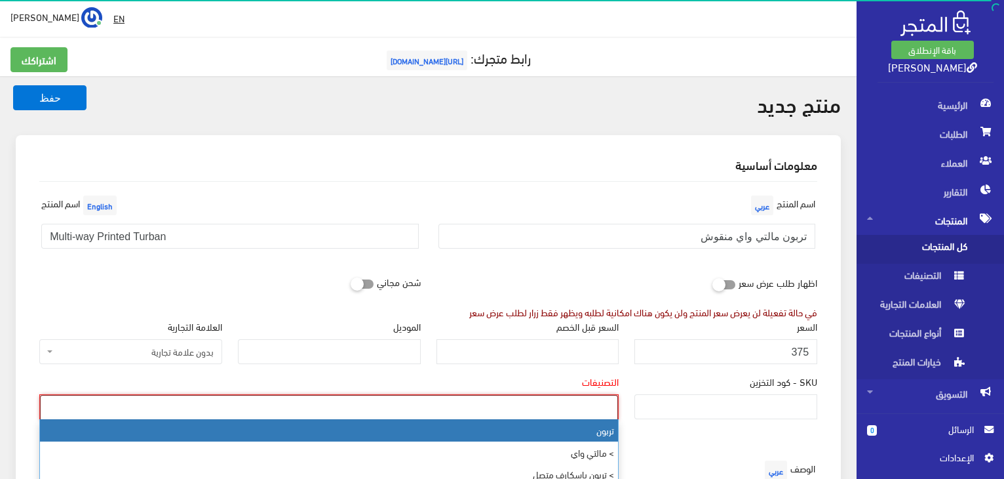
scroll to position [223, 0]
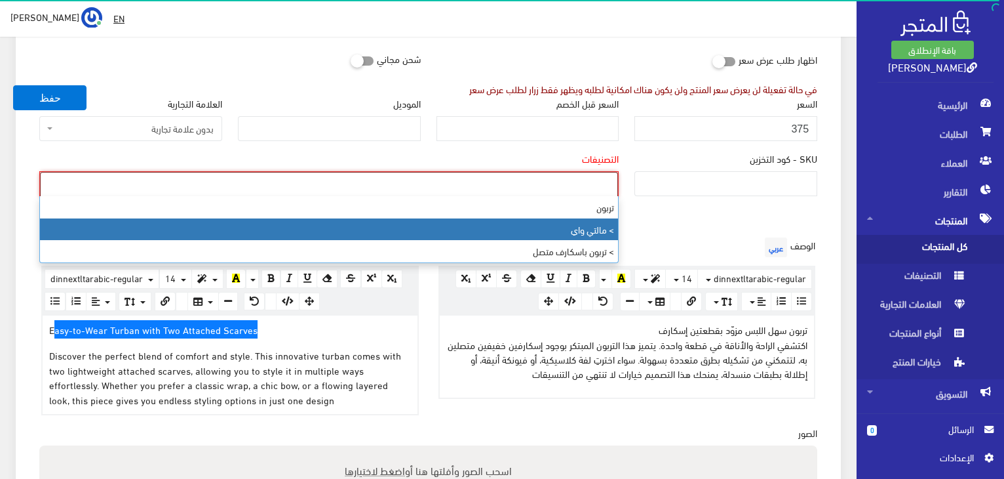
select select "4"
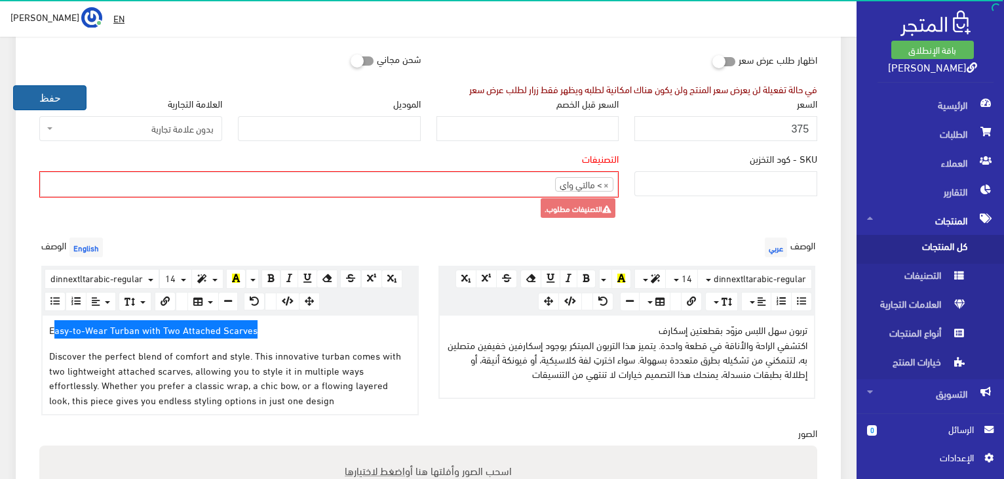
click at [65, 92] on button "حفظ" at bounding box center [49, 97] width 73 height 25
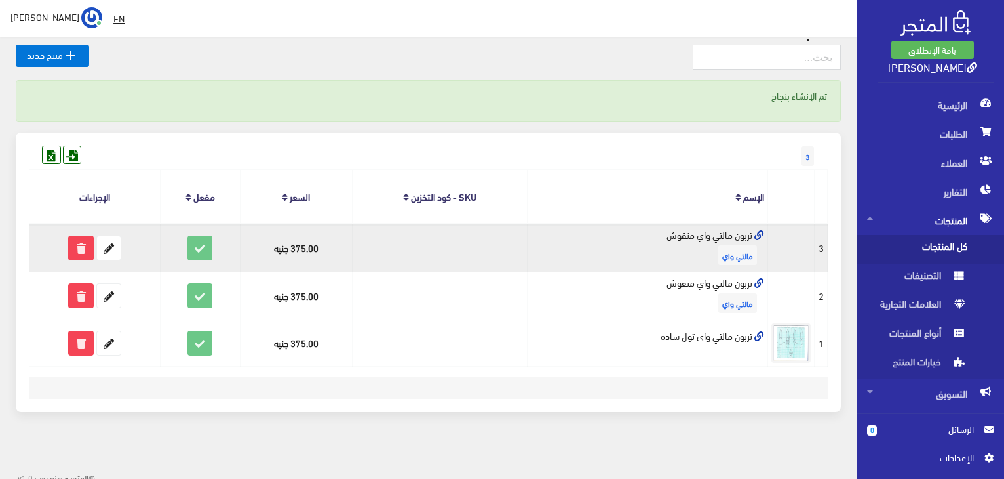
scroll to position [75, 0]
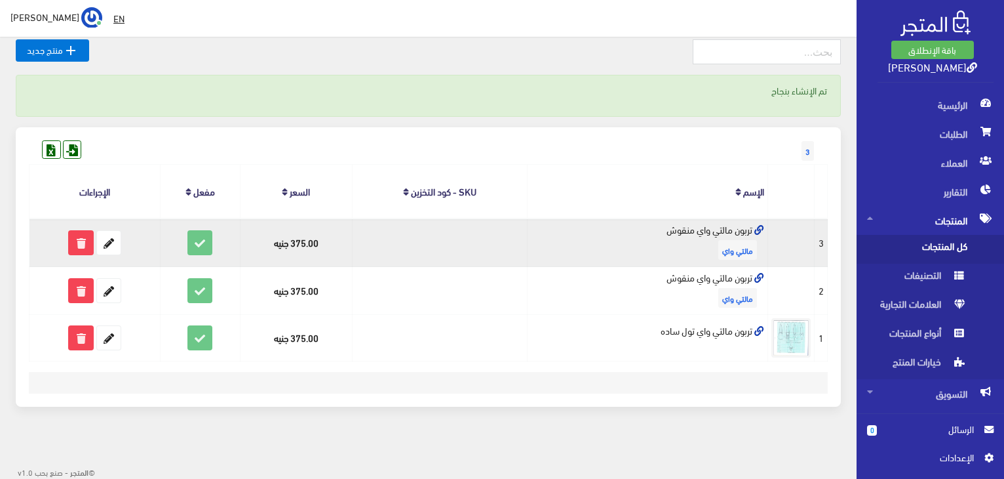
click at [672, 252] on td "تربون مالتي واي منقوش مالتي واي" at bounding box center [648, 242] width 241 height 48
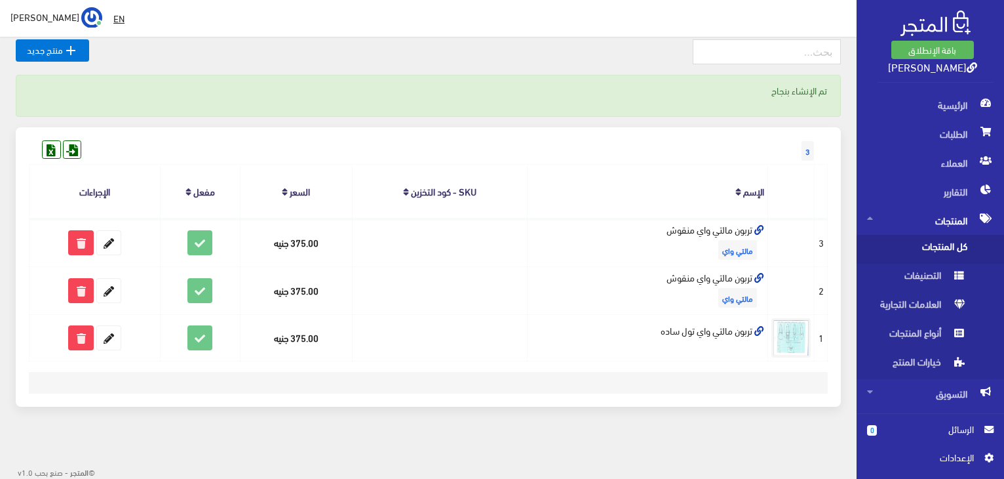
click at [947, 222] on span "المنتجات" at bounding box center [930, 220] width 127 height 29
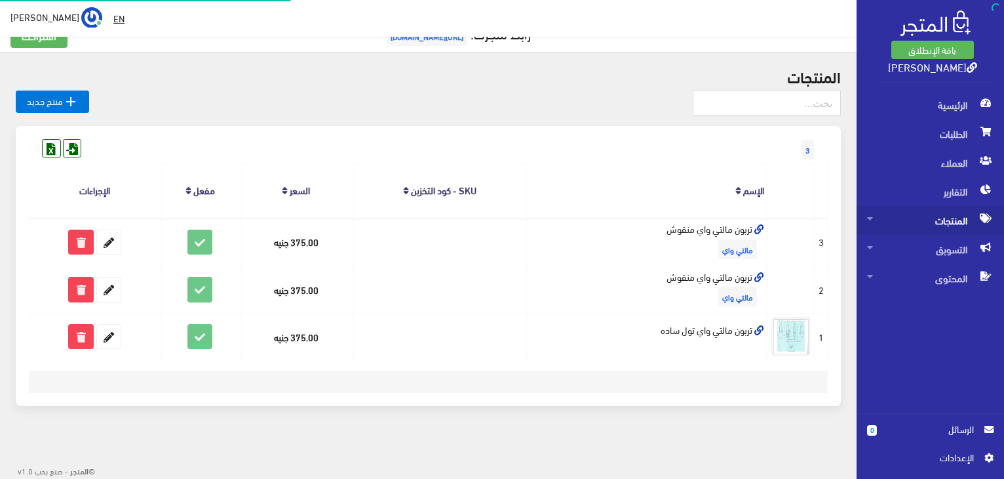
scroll to position [0, 0]
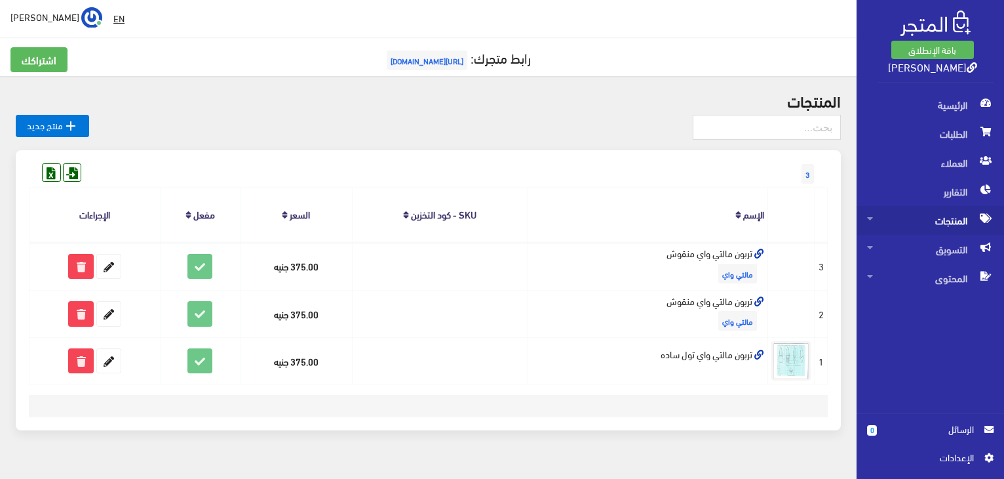
click at [947, 222] on span "المنتجات" at bounding box center [930, 220] width 127 height 29
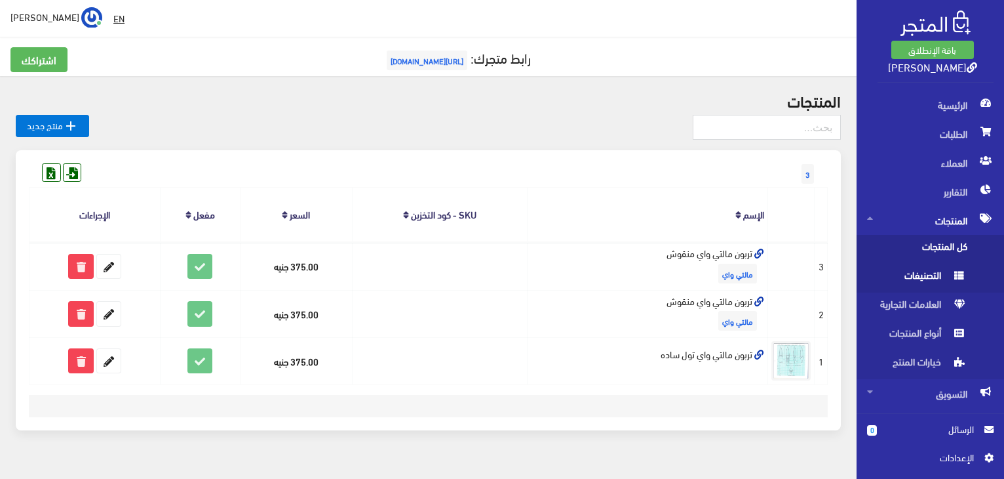
click at [921, 273] on span "التصنيفات" at bounding box center [917, 278] width 100 height 29
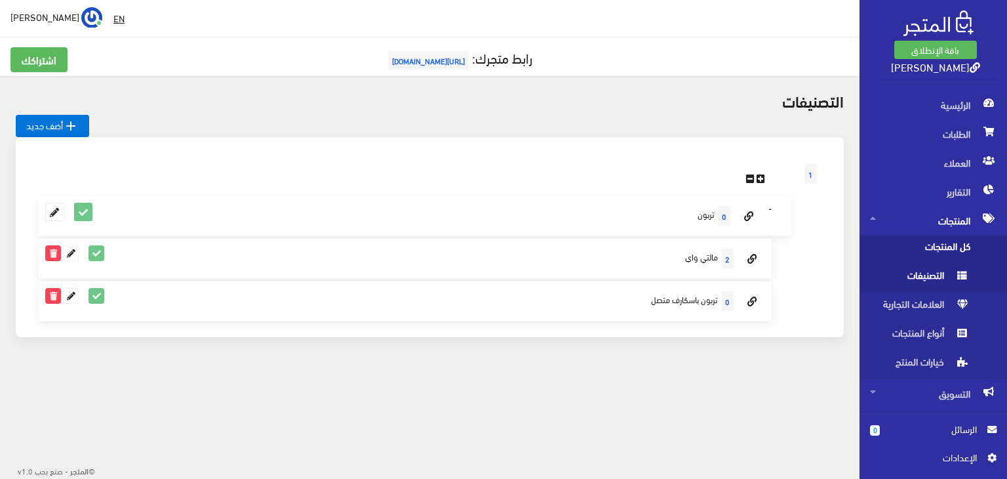
click at [932, 246] on span "كل المنتجات" at bounding box center [920, 249] width 100 height 29
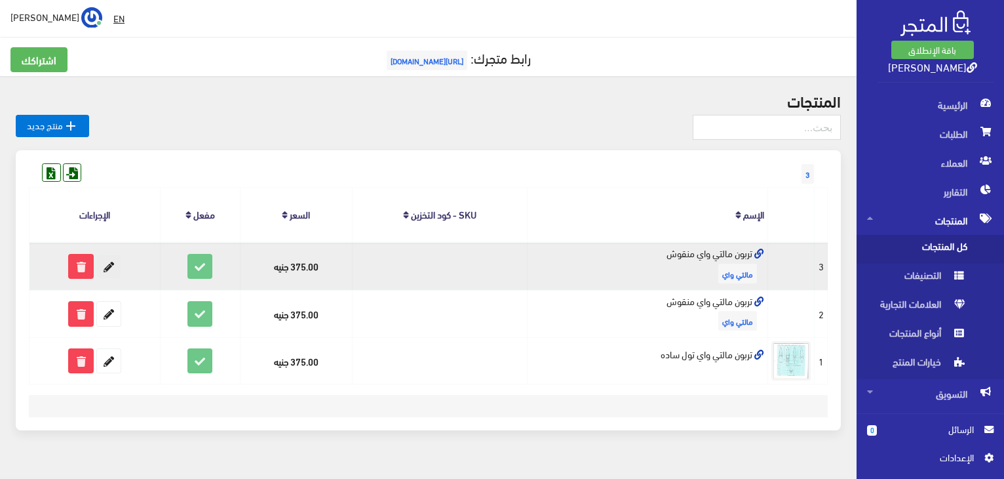
click at [107, 262] on icon at bounding box center [109, 266] width 24 height 24
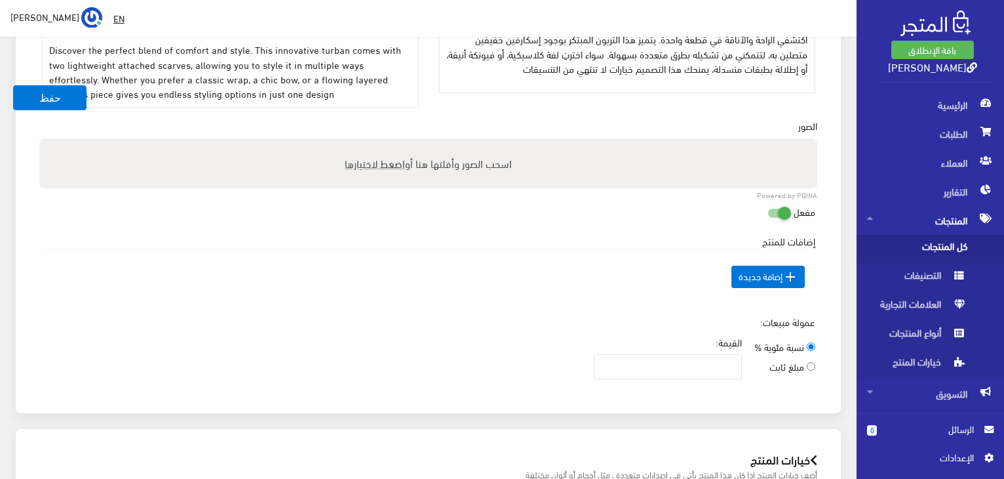
scroll to position [501, 0]
click at [390, 163] on span "اضغط لاختيارها" at bounding box center [375, 162] width 60 height 19
click at [390, 142] on input "اسحب الصور وأفلتها هنا أو اضغط لاختيارها" at bounding box center [428, 140] width 778 height 4
type input "C:\fakepath\qqq.jpg"
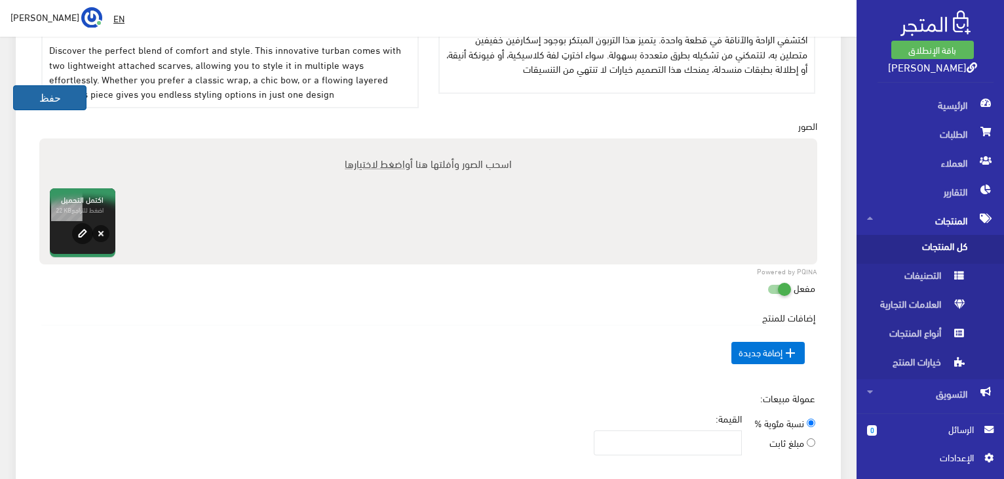
click at [45, 98] on button "حفظ" at bounding box center [49, 97] width 73 height 25
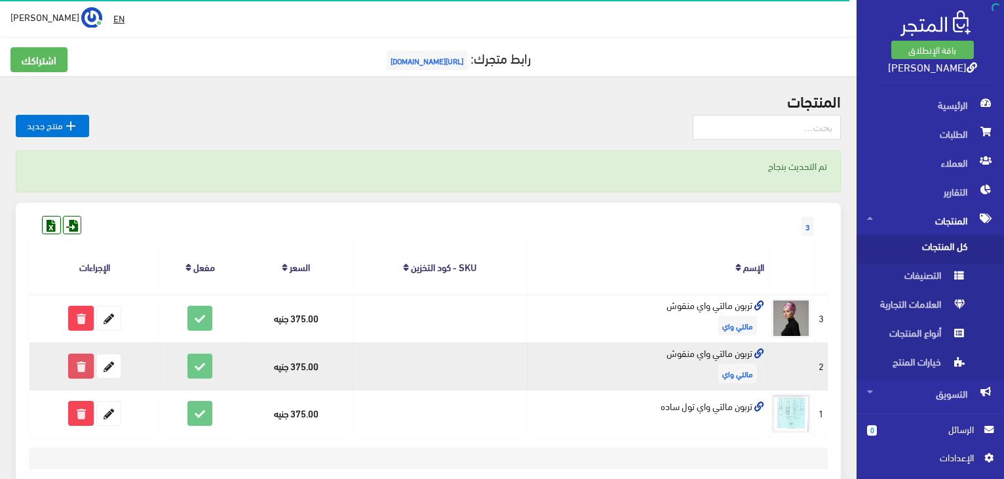
click at [83, 365] on icon at bounding box center [81, 366] width 24 height 24
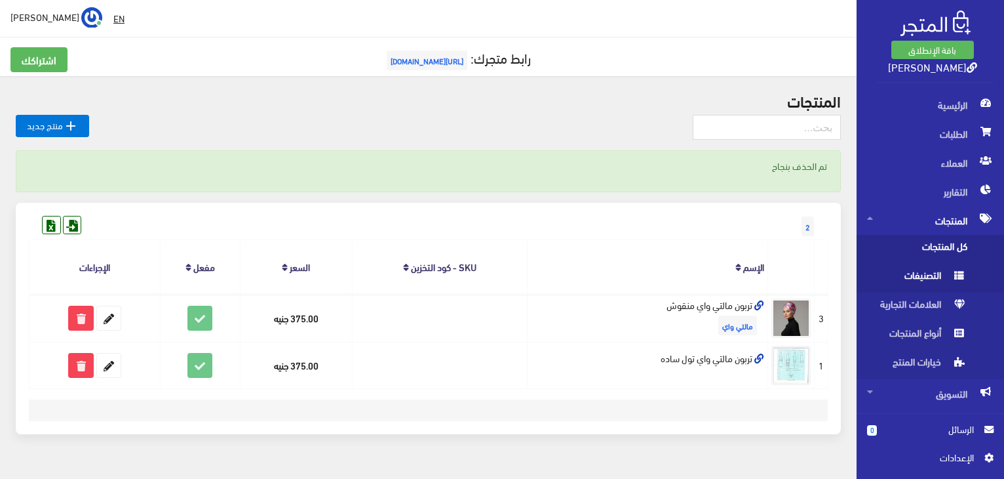
click at [934, 274] on span "التصنيفات" at bounding box center [917, 278] width 100 height 29
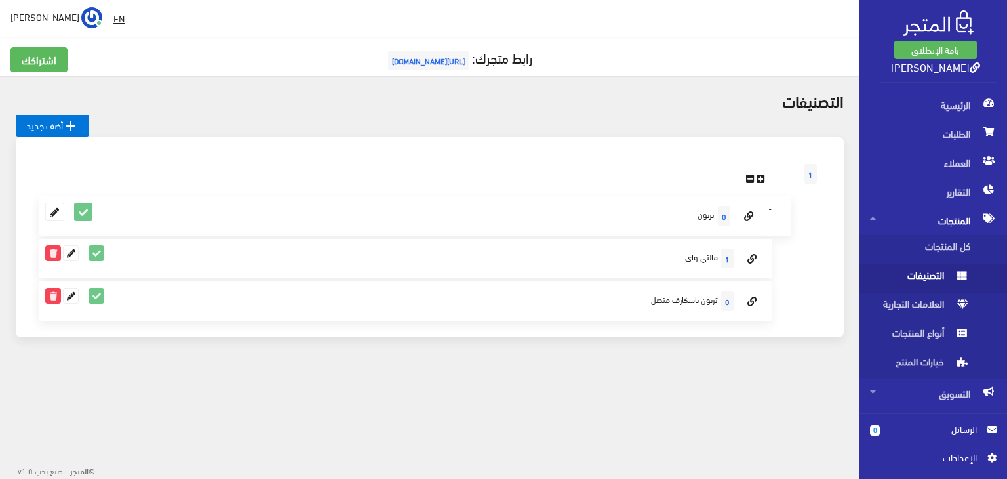
click at [1004, 465] on div "0 الرسائل اﻹعدادات" at bounding box center [934, 446] width 148 height 65
click at [31, 132] on link " أضف جديد" at bounding box center [52, 126] width 73 height 22
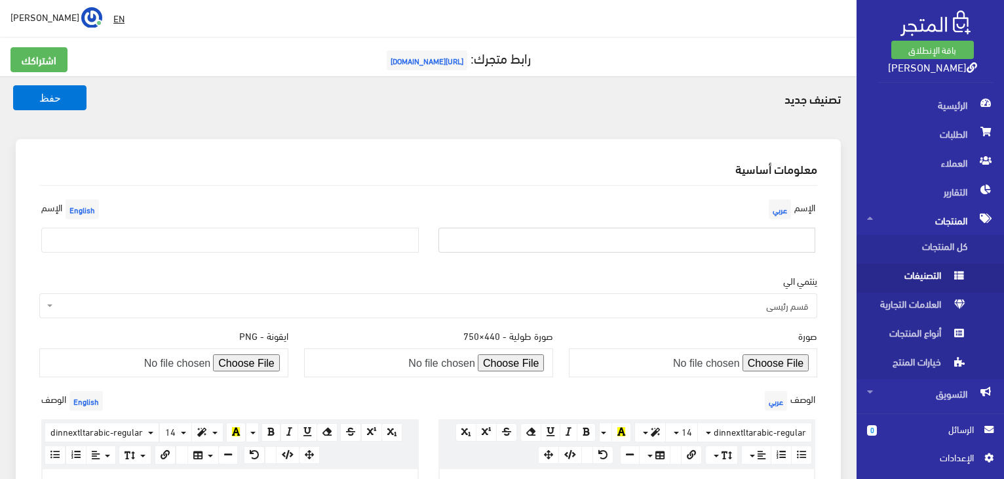
click at [778, 247] on input "text" at bounding box center [628, 240] width 378 height 25
type input "j"
type input "تربون درابيه"
click at [144, 235] on input "text" at bounding box center [230, 240] width 378 height 25
paste input "Draped Turban"
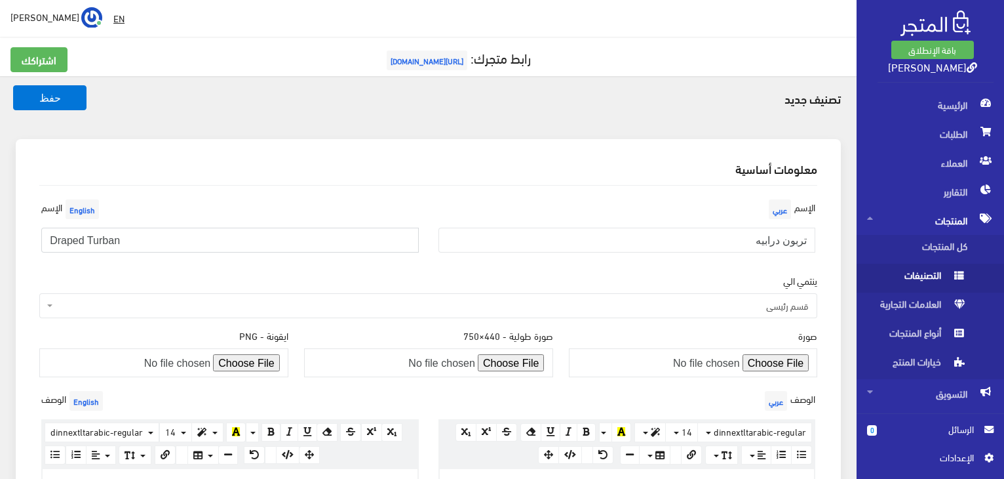
type input "Draped Turban"
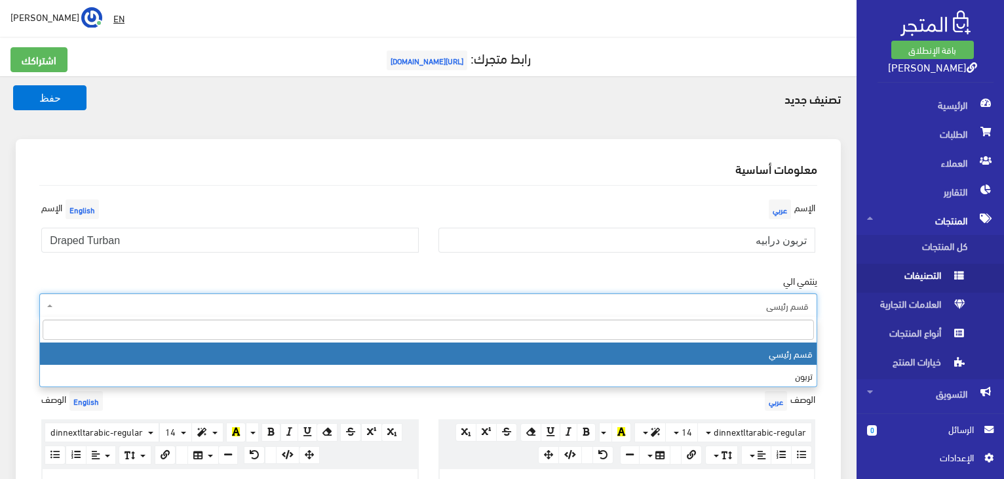
click at [433, 306] on span "قسم رئيسي" at bounding box center [432, 305] width 753 height 13
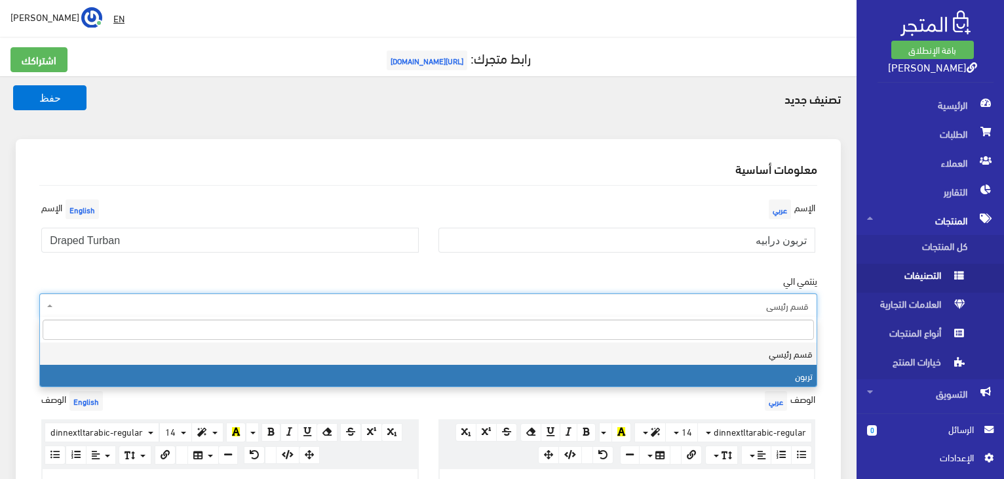
select select "2"
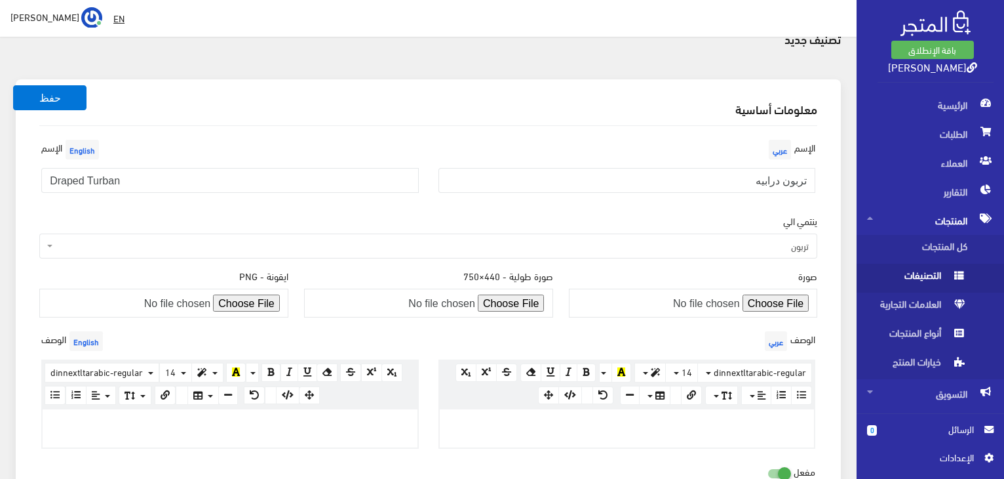
scroll to position [60, 0]
click at [39, 92] on button "حفظ" at bounding box center [49, 97] width 73 height 25
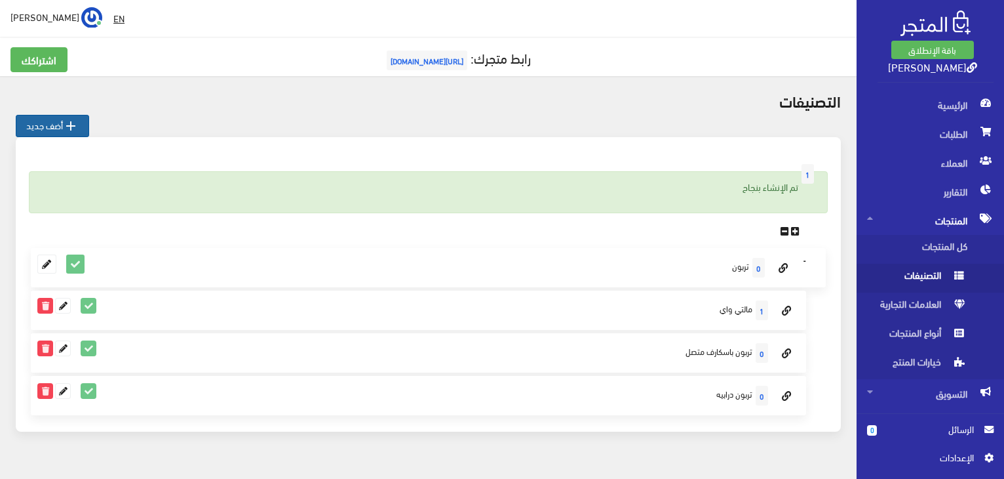
click at [43, 127] on link " أضف جديد" at bounding box center [52, 126] width 73 height 22
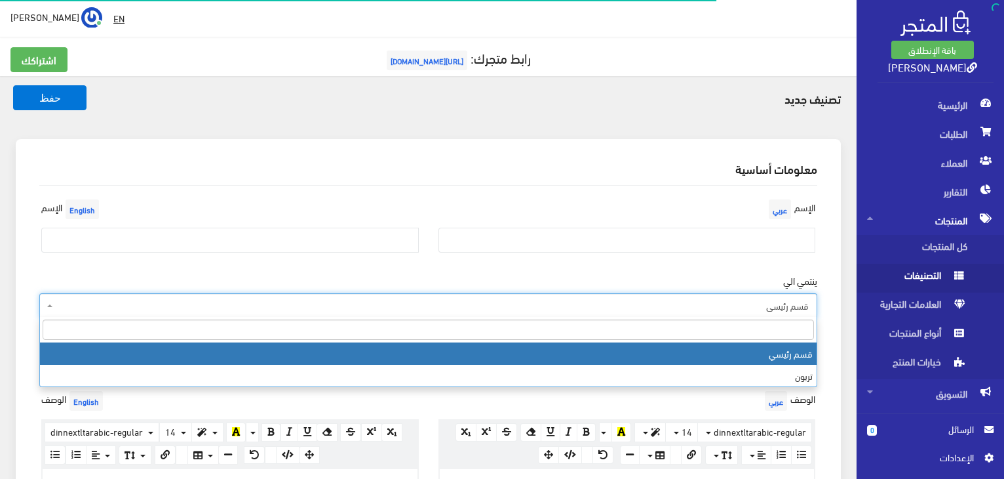
click at [719, 305] on span "قسم رئيسي" at bounding box center [432, 305] width 753 height 13
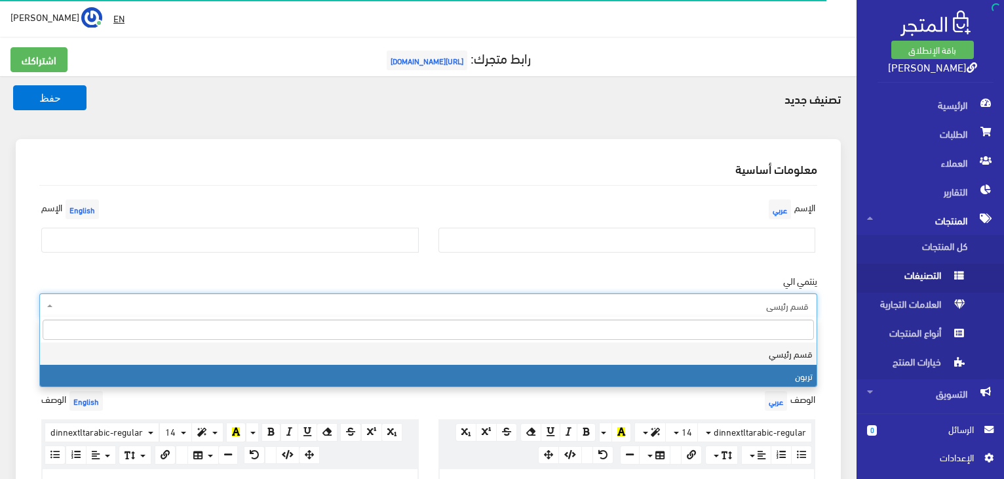
select select "2"
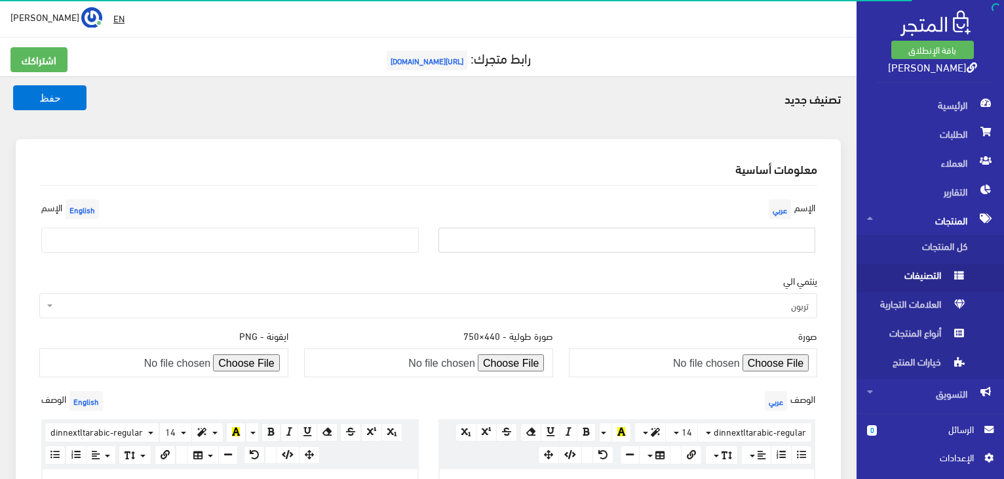
click at [776, 239] on input "text" at bounding box center [628, 240] width 378 height 25
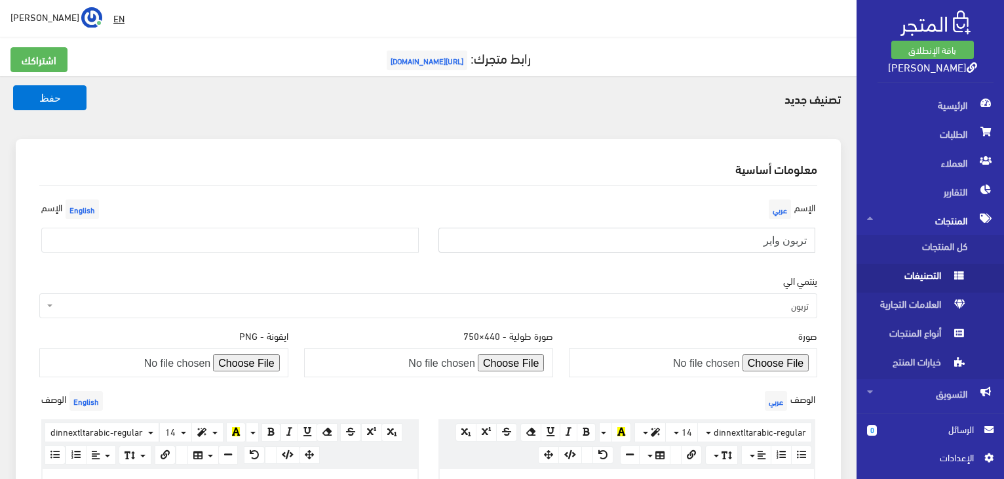
type input "تربون واير"
click at [314, 243] on input "text" at bounding box center [230, 240] width 378 height 25
type input "ص"
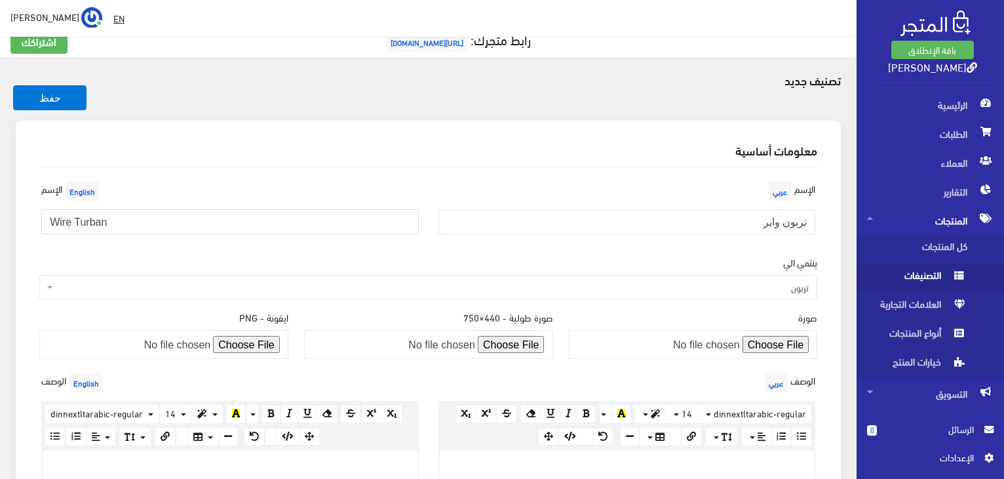
scroll to position [18, 0]
type input "Wire Turban"
click at [65, 90] on button "حفظ" at bounding box center [49, 97] width 73 height 25
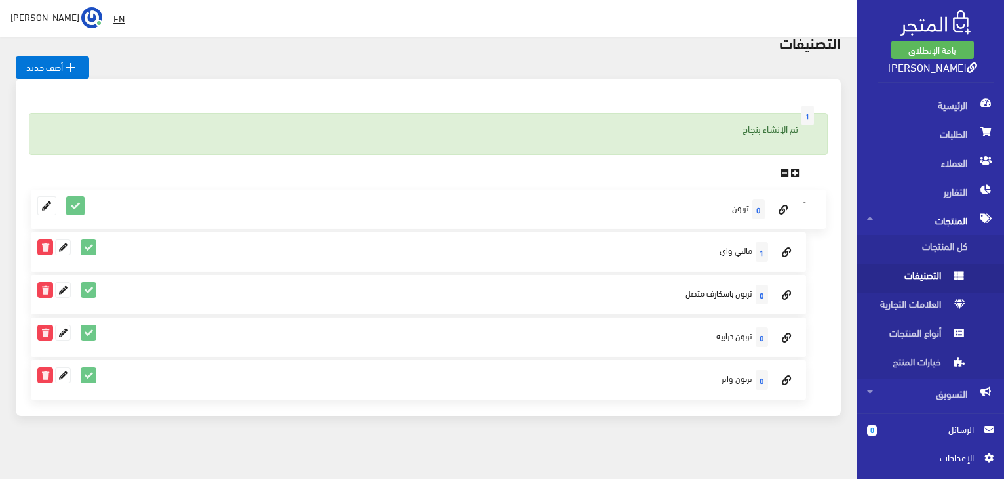
scroll to position [68, 0]
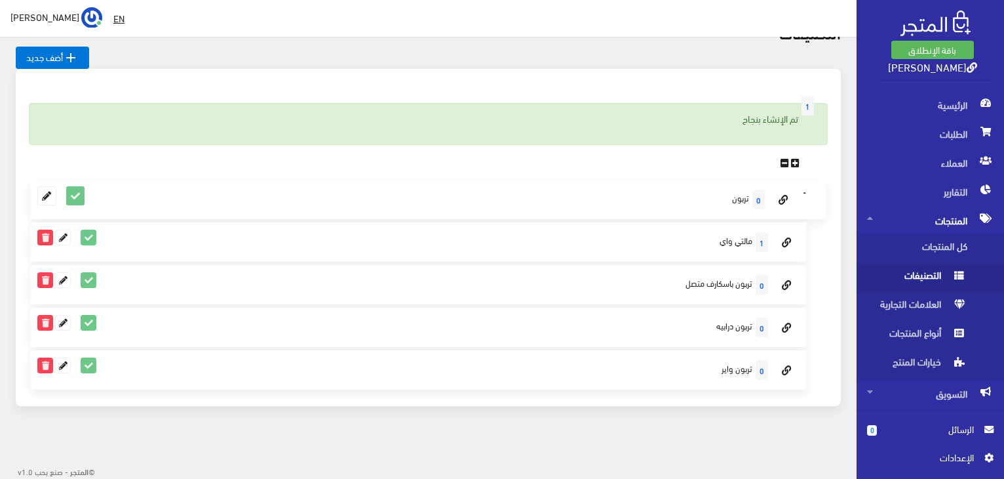
click at [0, 333] on div "التصنيفات  أضف جديد 1 تم الإنشاء بنجاح Collapse 0" at bounding box center [428, 222] width 857 height 429
click at [0, 344] on div "التصنيفات  أضف جديد 1 تم الإنشاء بنجاح Collapse 0" at bounding box center [428, 222] width 857 height 429
click at [52, 56] on link " أضف جديد" at bounding box center [52, 58] width 73 height 22
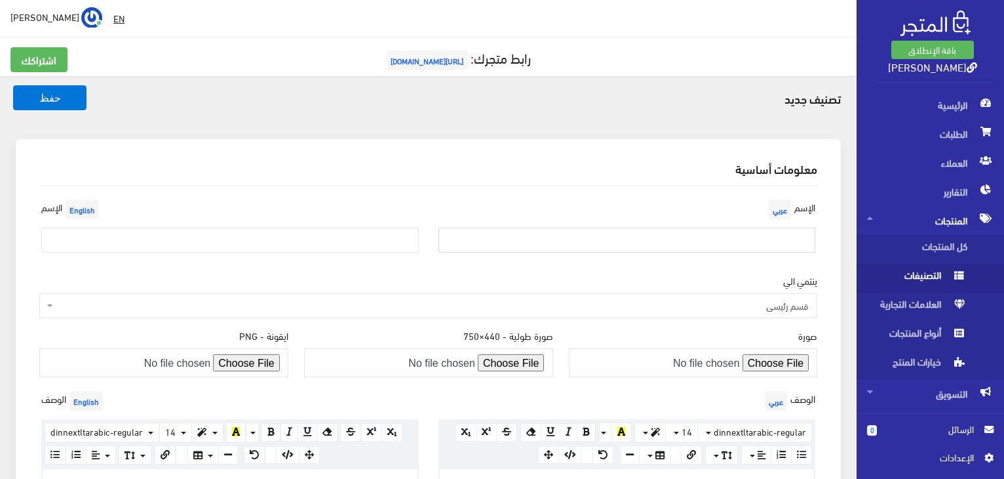
click at [785, 241] on input "text" at bounding box center [628, 240] width 378 height 25
click at [4, 231] on div "تصنيف جديد حفظ معلومات أساسية [DEMOGRAPHIC_DATA] عربي English" at bounding box center [428, 398] width 857 height 645
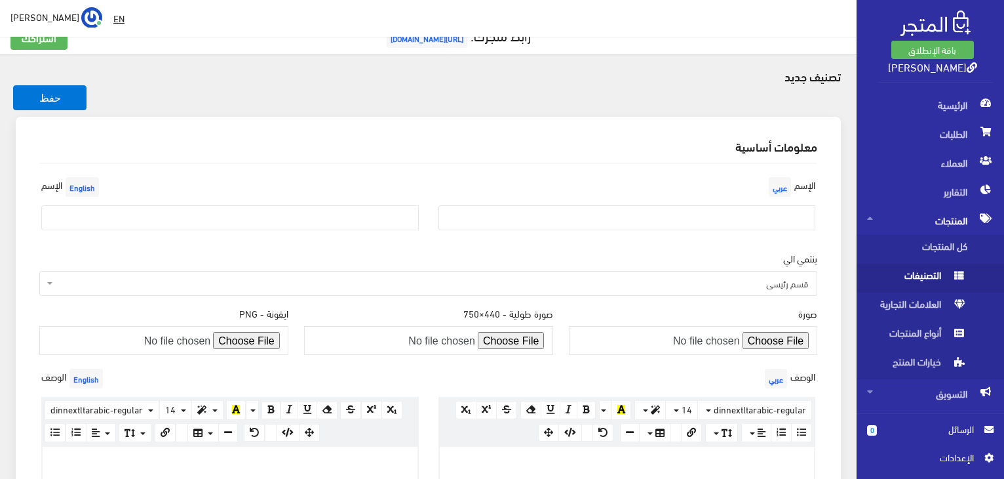
scroll to position [24, 0]
click at [0, 176] on div "تصنيف جديد حفظ معلومات أساسية [DEMOGRAPHIC_DATA] عربي English" at bounding box center [428, 374] width 857 height 645
click at [795, 214] on input "text" at bounding box center [628, 216] width 378 height 25
type input "j"
type input "تربون اسكارف بالتوكه"
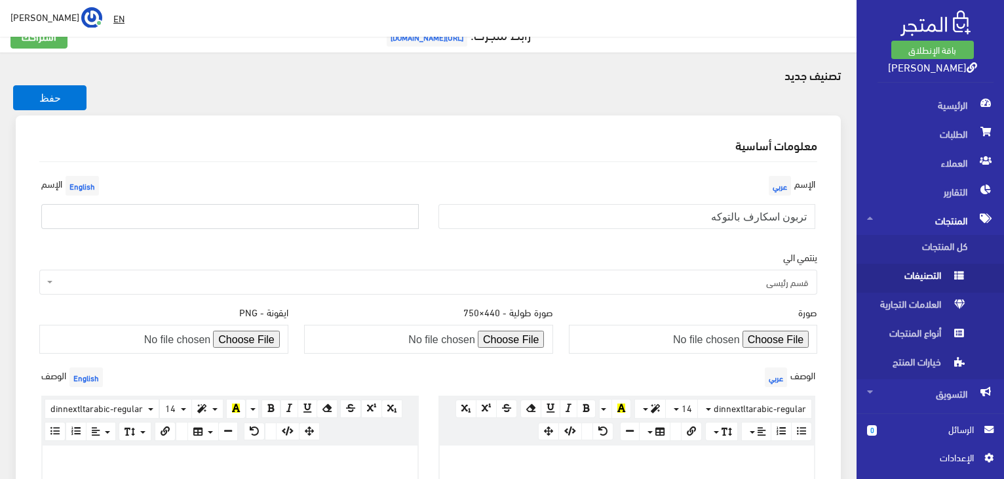
click at [244, 214] on input "text" at bounding box center [230, 216] width 378 height 25
type input "ة"
type input "Mini Tie Clip"
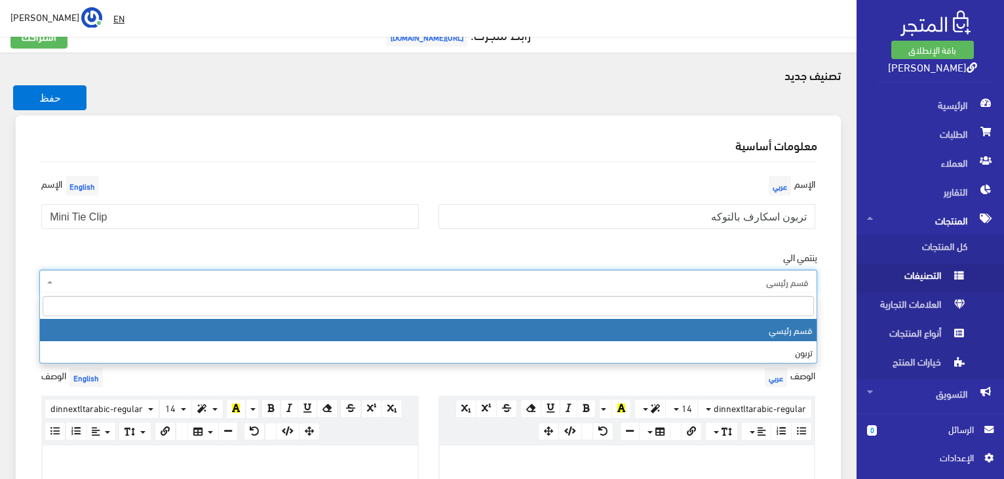
click at [676, 286] on span "قسم رئيسي" at bounding box center [432, 281] width 753 height 13
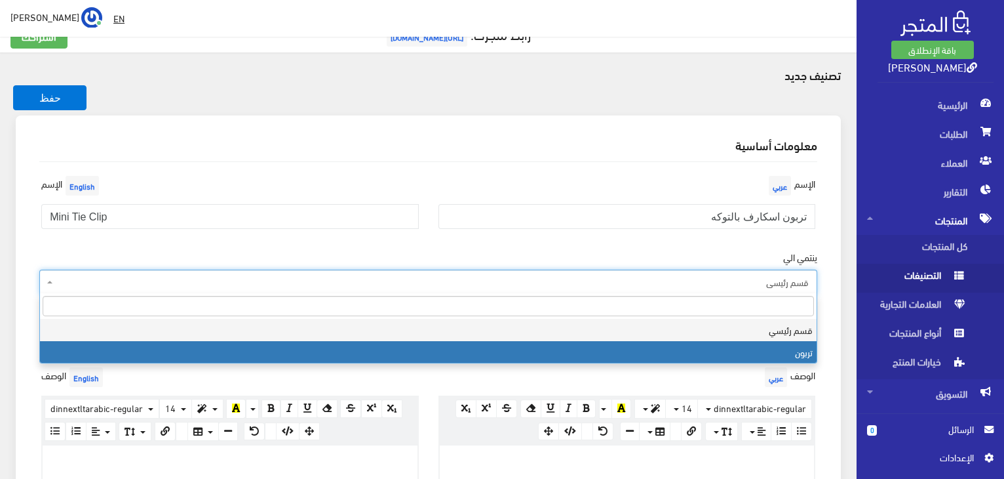
select select "2"
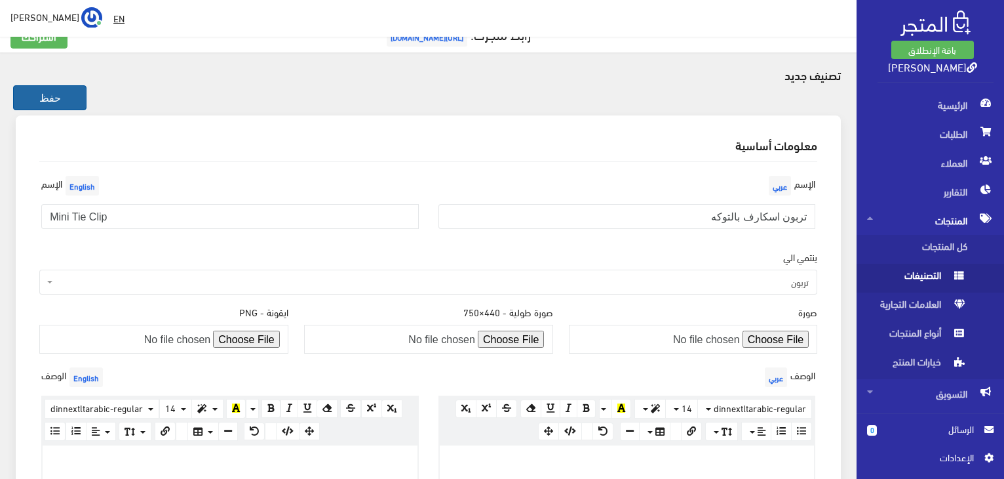
click at [52, 95] on button "حفظ" at bounding box center [49, 97] width 73 height 25
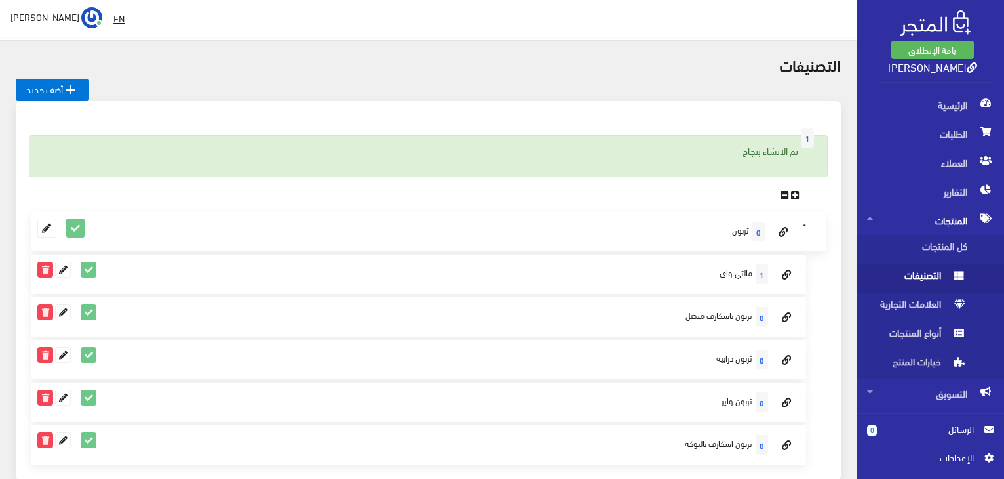
scroll to position [37, 0]
click at [61, 270] on icon at bounding box center [63, 269] width 14 height 14
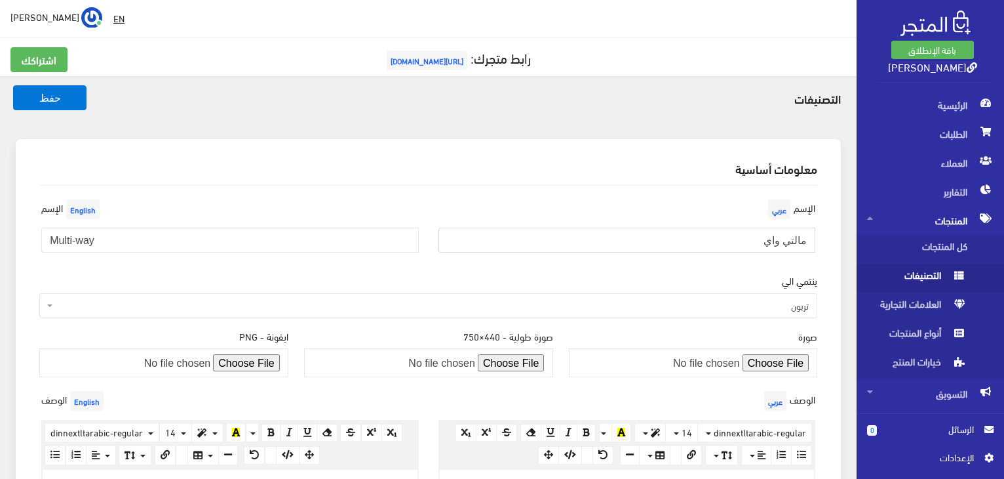
click at [805, 241] on input "مالتي واي" at bounding box center [628, 240] width 378 height 25
type input "تربون مالتي واي"
click at [66, 95] on button "حفظ" at bounding box center [49, 97] width 73 height 25
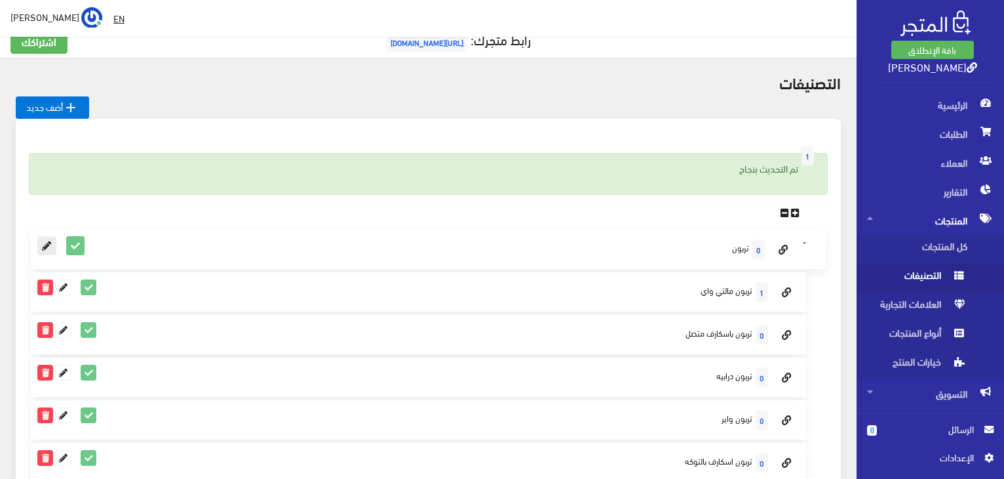
scroll to position [5, 0]
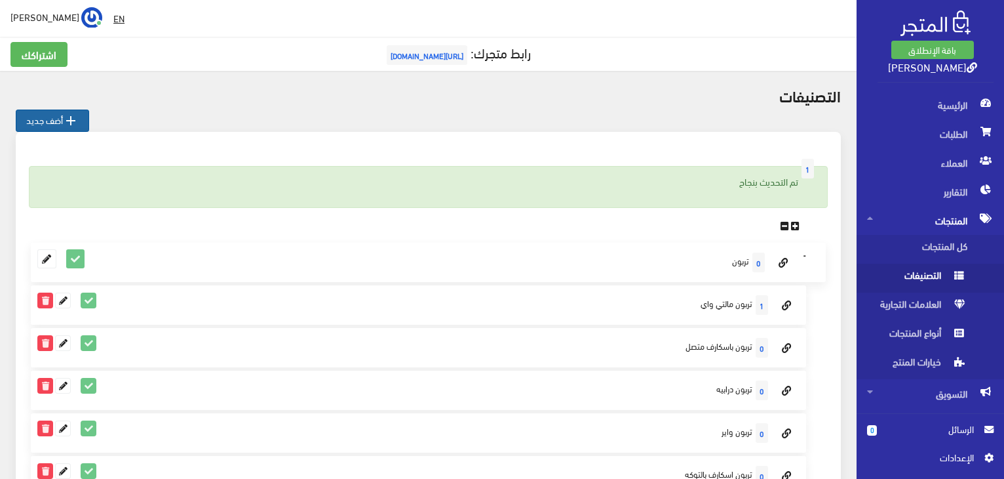
click at [49, 121] on link " أضف جديد" at bounding box center [52, 120] width 73 height 22
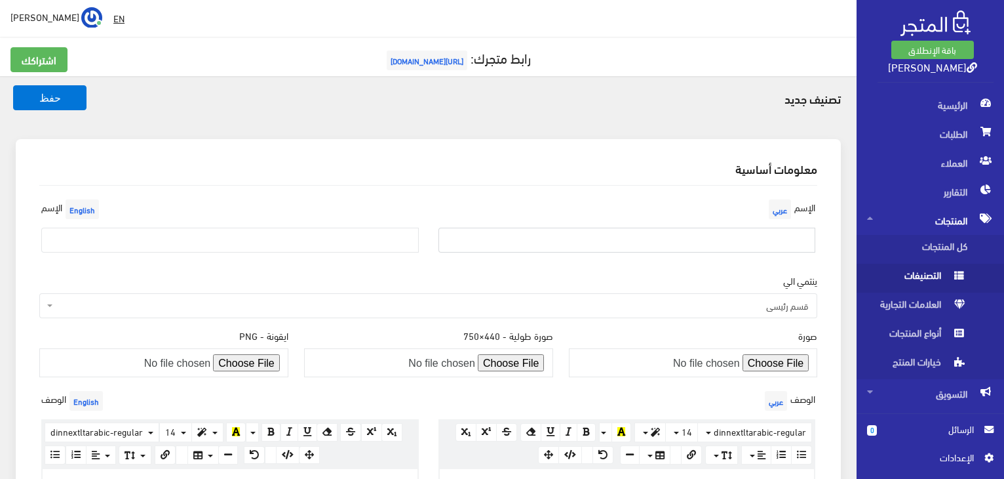
click at [726, 245] on input "text" at bounding box center [628, 240] width 378 height 25
type input "تربون دبل فيس"
click at [182, 245] on input "text" at bounding box center [230, 240] width 378 height 25
click at [57, 239] on input "text" at bounding box center [230, 240] width 378 height 25
type input "ي"
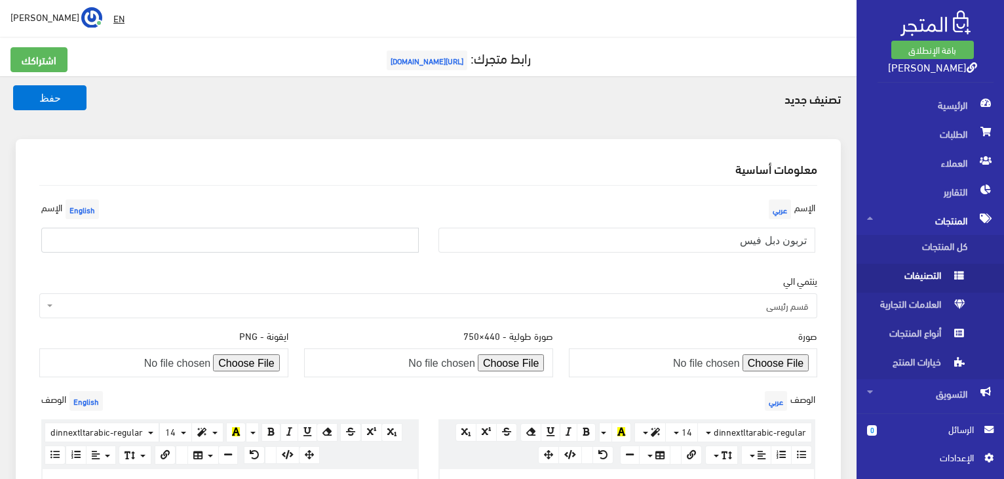
click at [57, 239] on input "text" at bounding box center [230, 240] width 378 height 25
type input "d"
type input "Double-Face Turban"
click at [34, 92] on button "حفظ" at bounding box center [49, 97] width 73 height 25
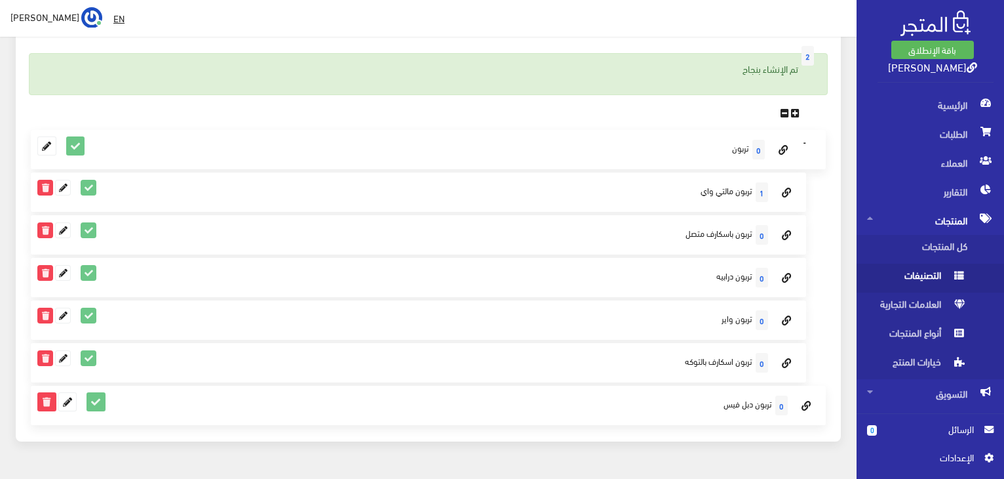
scroll to position [118, 0]
click at [68, 403] on icon at bounding box center [67, 401] width 17 height 17
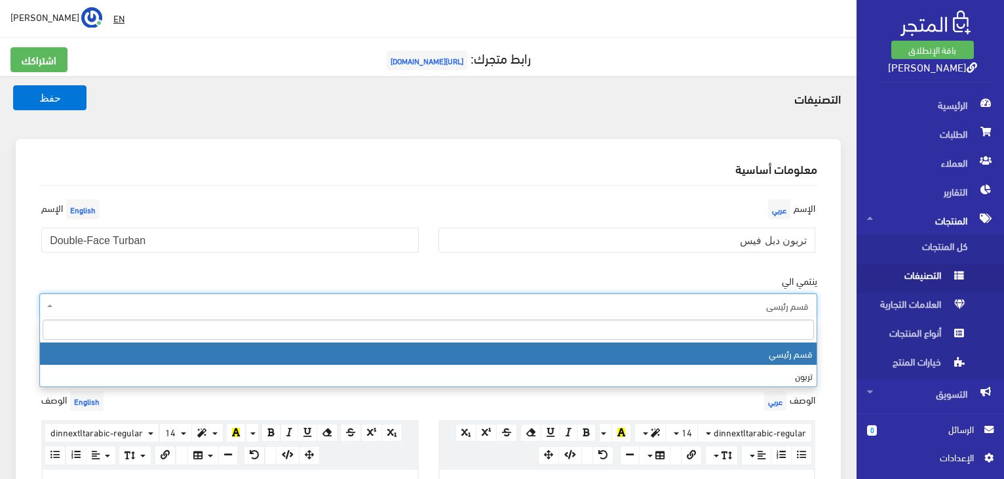
click at [667, 297] on span "قسم رئيسي" at bounding box center [428, 305] width 778 height 25
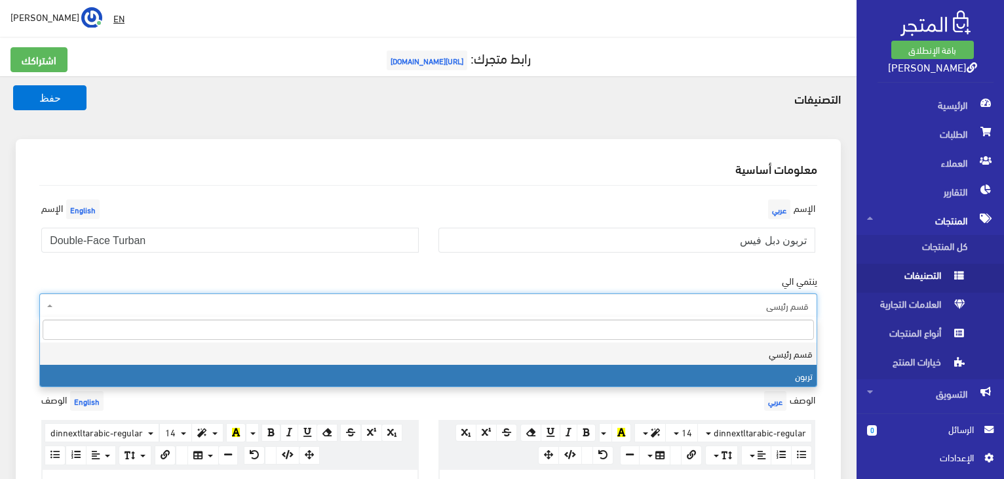
select select "2"
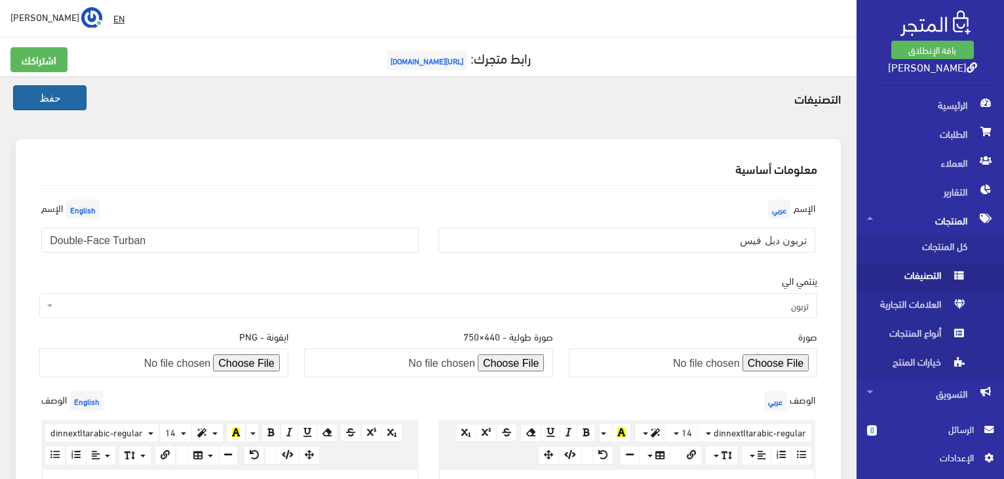
click at [71, 103] on button "حفظ" at bounding box center [49, 97] width 73 height 25
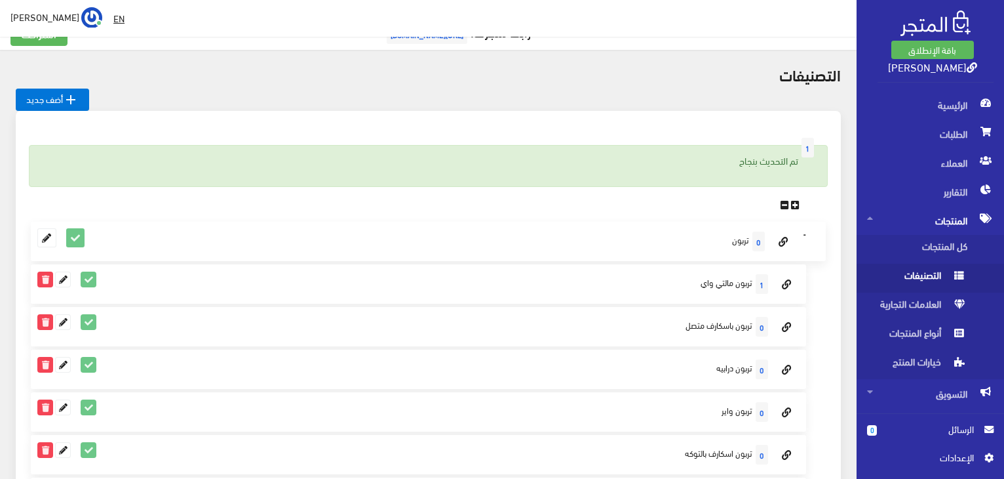
scroll to position [36, 0]
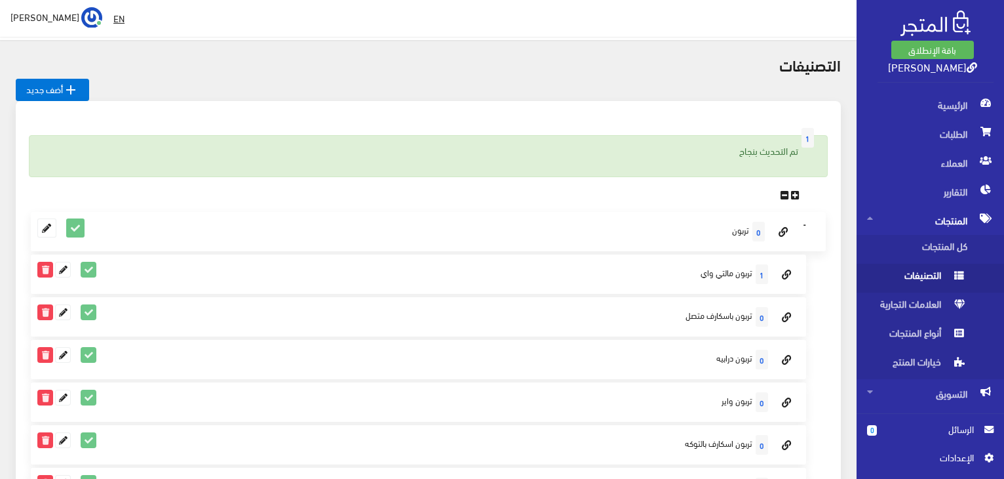
click at [946, 218] on span "المنتجات" at bounding box center [930, 220] width 127 height 29
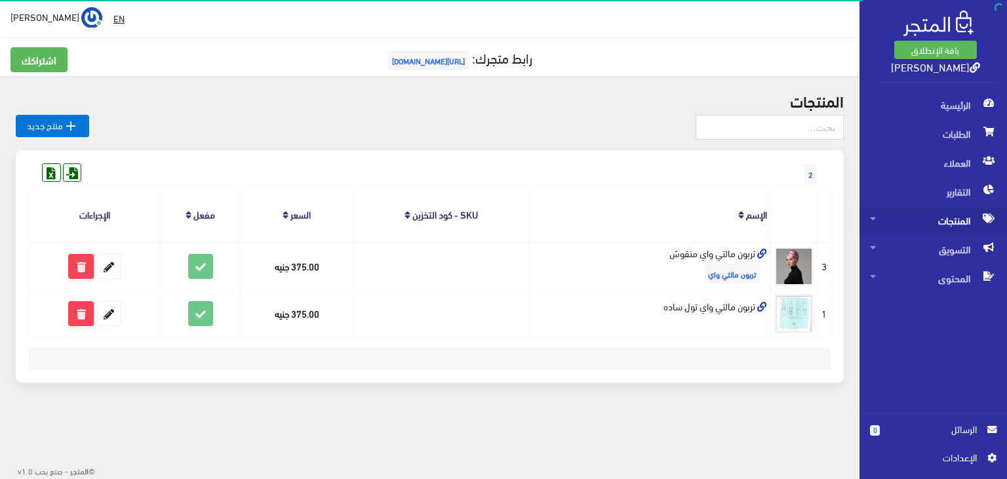
click at [946, 218] on span "المنتجات" at bounding box center [933, 220] width 127 height 29
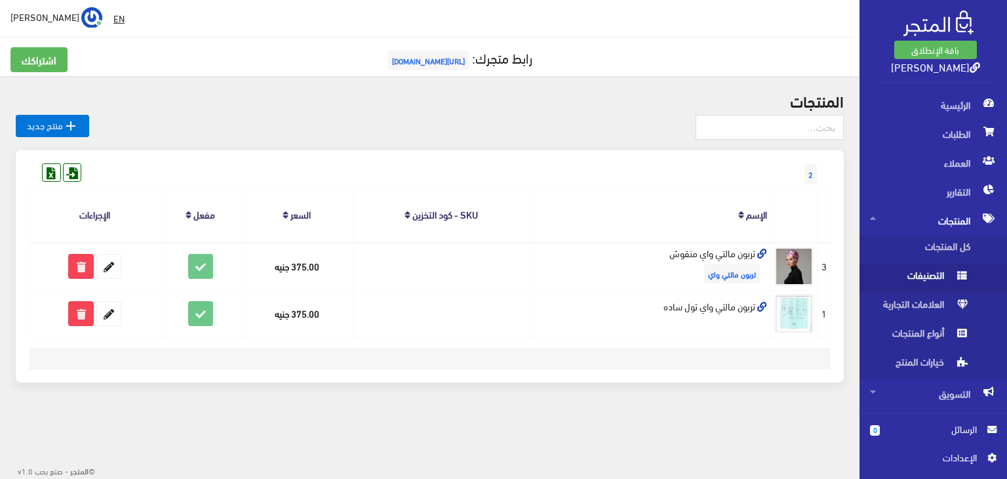
click at [913, 275] on span "التصنيفات" at bounding box center [920, 278] width 100 height 29
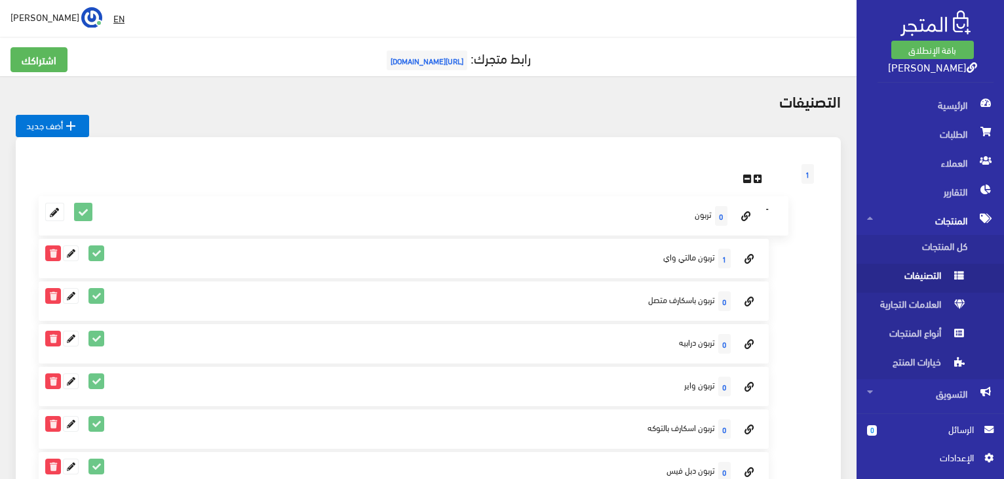
click at [935, 275] on span "التصنيفات" at bounding box center [917, 278] width 100 height 29
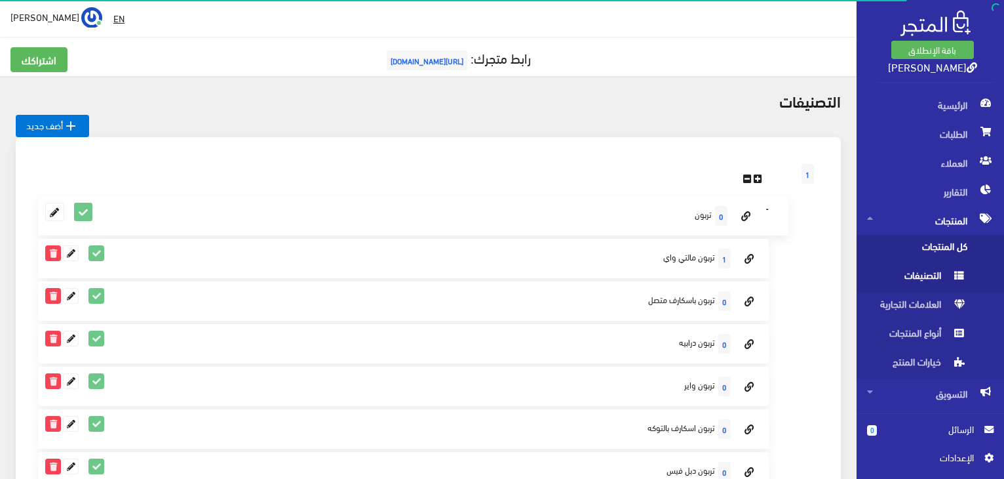
click at [950, 237] on span "كل المنتجات" at bounding box center [917, 249] width 100 height 29
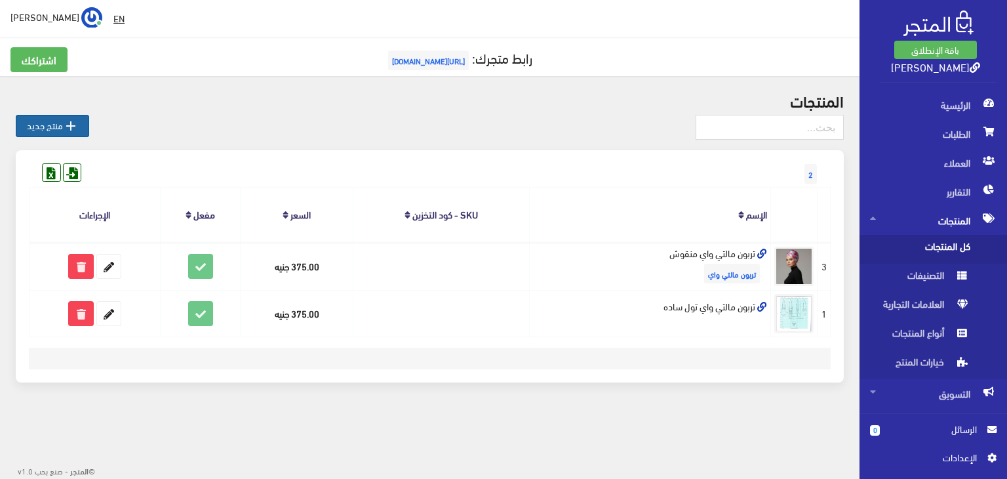
click at [39, 127] on link " منتج جديد" at bounding box center [52, 126] width 73 height 22
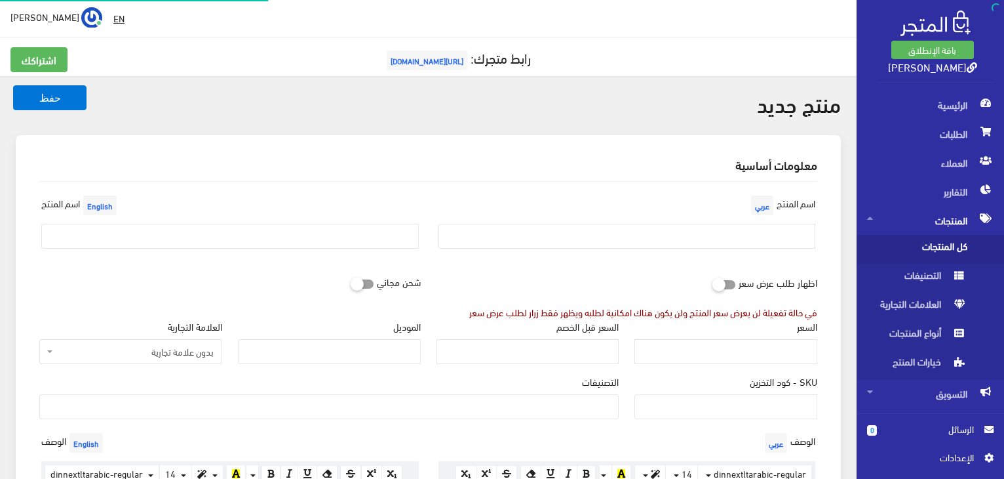
select select
click at [792, 244] on input "text" at bounding box center [628, 236] width 378 height 25
type input "h"
click at [801, 239] on input "اسكارف بالتوكه" at bounding box center [628, 236] width 378 height 25
click at [803, 239] on input "اسكارف بالتوكه" at bounding box center [628, 236] width 378 height 25
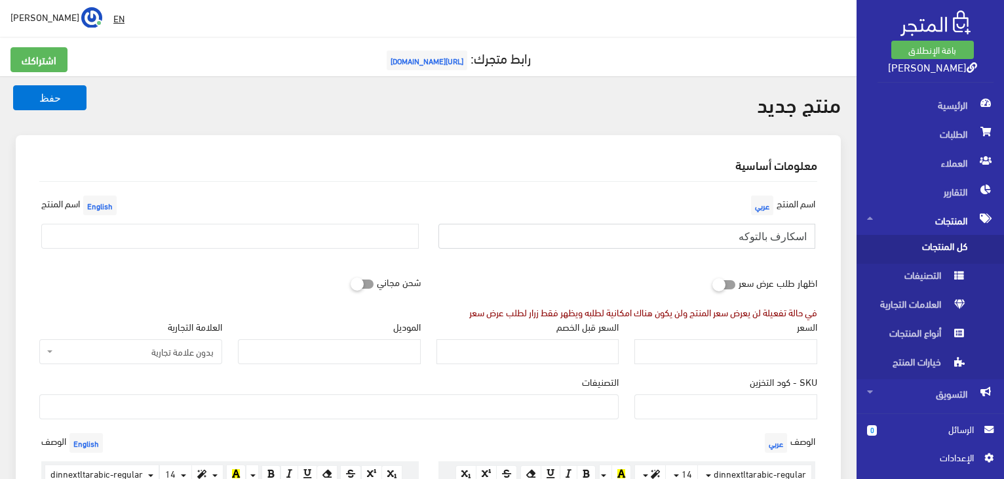
click at [806, 239] on input "اسكارف بالتوكه" at bounding box center [628, 236] width 378 height 25
type input "اسكارف بالتوكه"
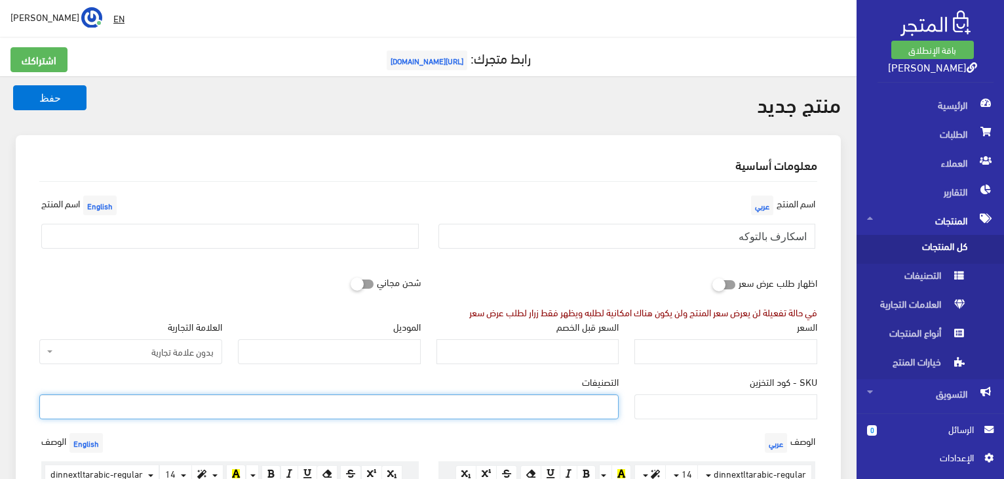
click at [586, 413] on ul at bounding box center [329, 405] width 578 height 21
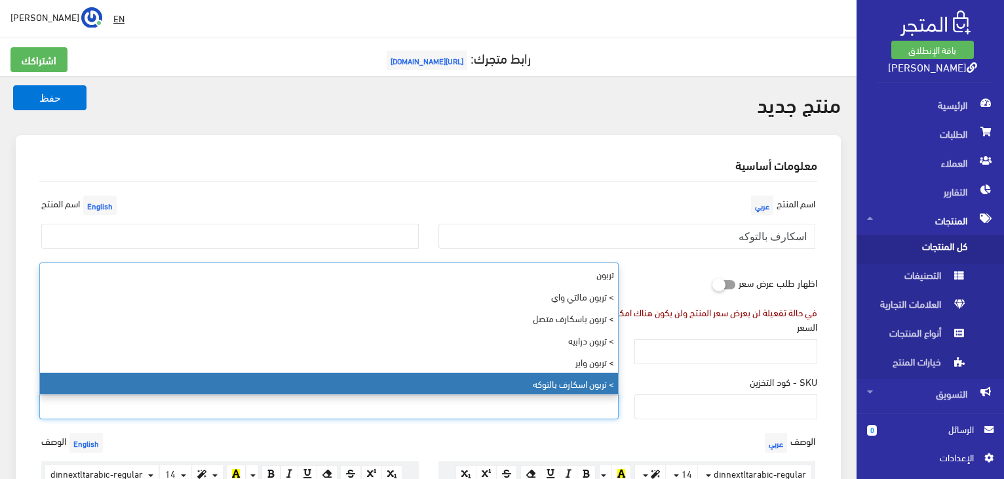
select select "8"
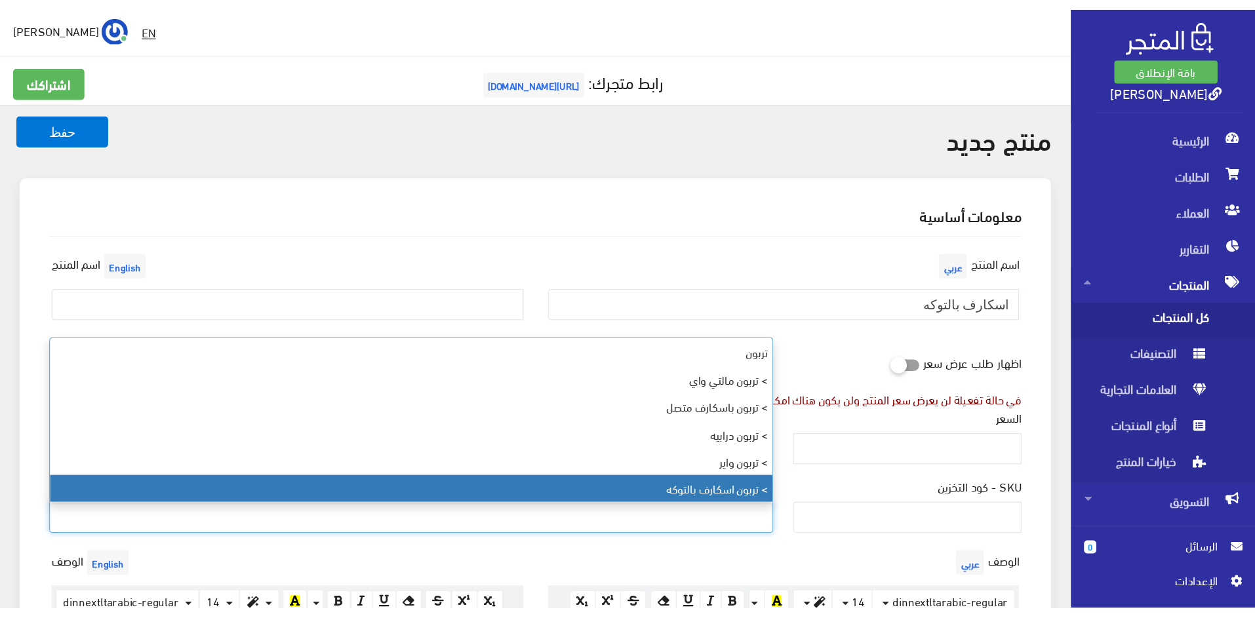
scroll to position [79, 0]
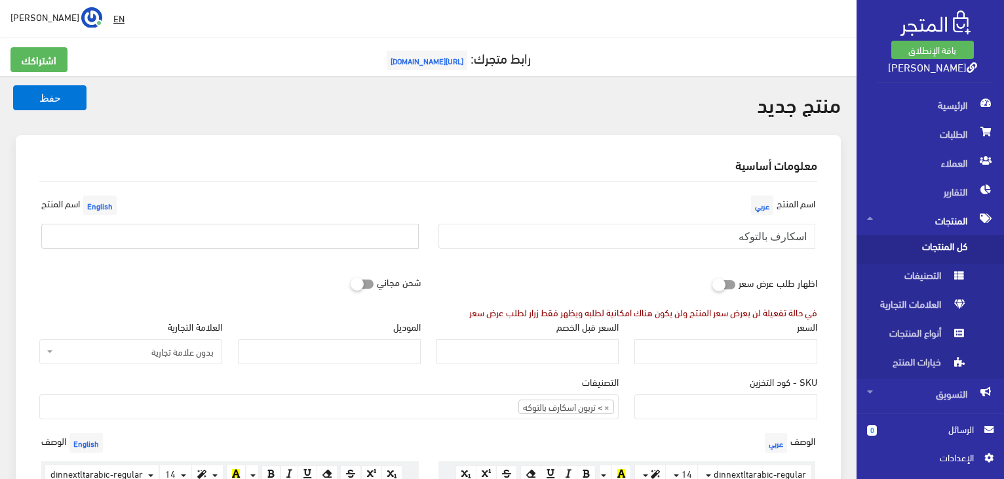
click at [351, 239] on input "text" at bounding box center [230, 236] width 378 height 25
click at [271, 236] on input "text" at bounding box center [230, 236] width 378 height 25
type input "ة"
click at [43, 238] on input "Mini Tie Clip" at bounding box center [230, 236] width 378 height 25
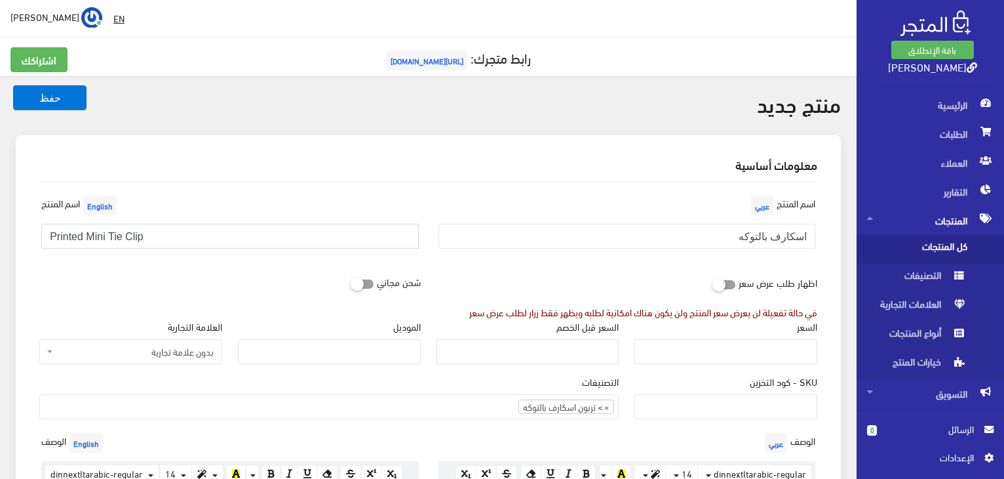
type input "Printed Mini Tie Clip"
click at [718, 242] on input "اسكارف بالتوكه" at bounding box center [628, 236] width 378 height 25
type input "اسكارف بالتوكه منقوش"
click at [666, 351] on input "السعر" at bounding box center [726, 351] width 183 height 25
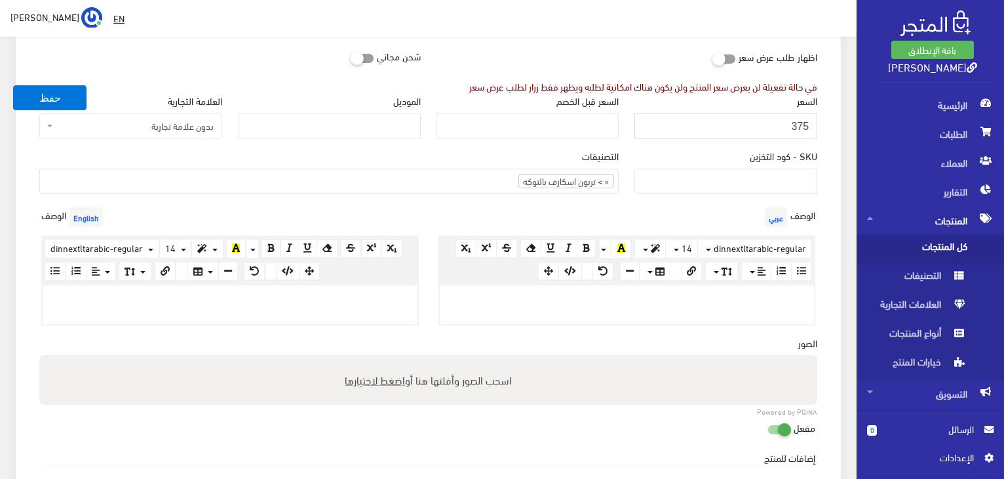
scroll to position [230, 0]
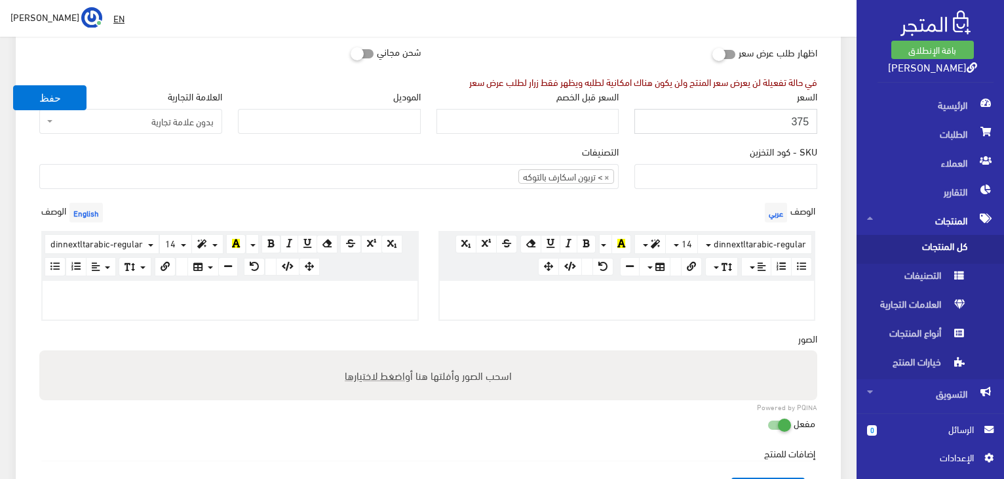
type input "375"
click at [391, 375] on span "اضغط لاختيارها" at bounding box center [375, 374] width 60 height 19
click at [391, 354] on input "اسحب الصور وأفلتها هنا أو اضغط لاختيارها" at bounding box center [428, 352] width 778 height 4
type input "C:\fakepath\550689292_1203182484980437_2337753667536693684_n.jpg"
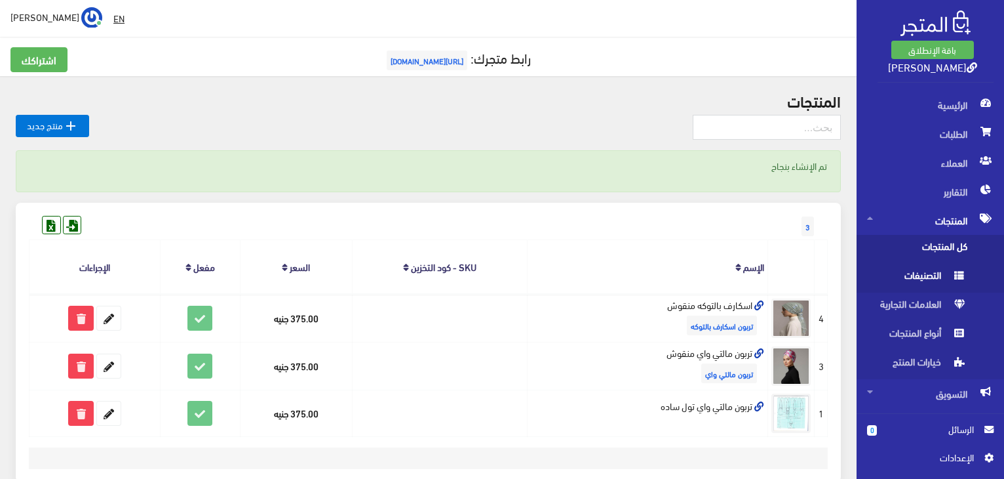
click at [921, 283] on span "التصنيفات" at bounding box center [917, 278] width 100 height 29
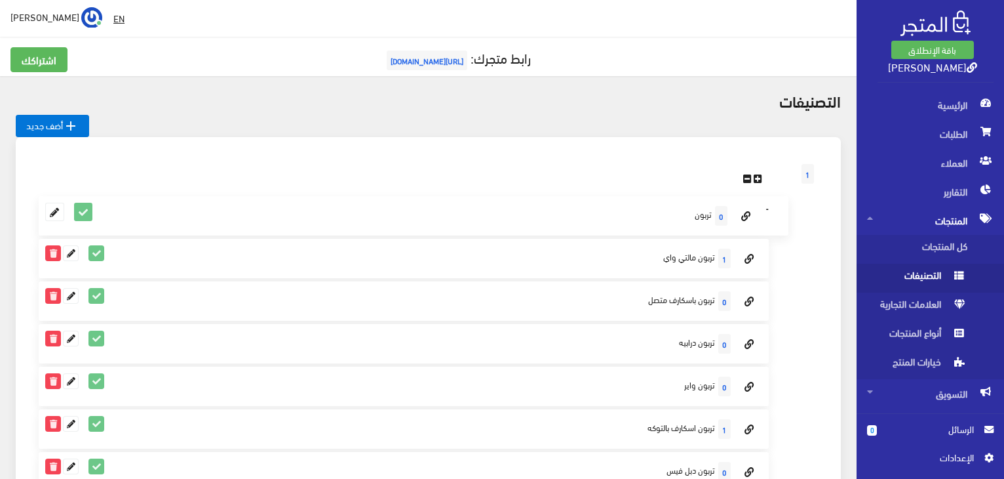
click at [934, 271] on span "التصنيفات" at bounding box center [917, 278] width 100 height 29
click at [47, 121] on link " أضف جديد" at bounding box center [52, 126] width 73 height 22
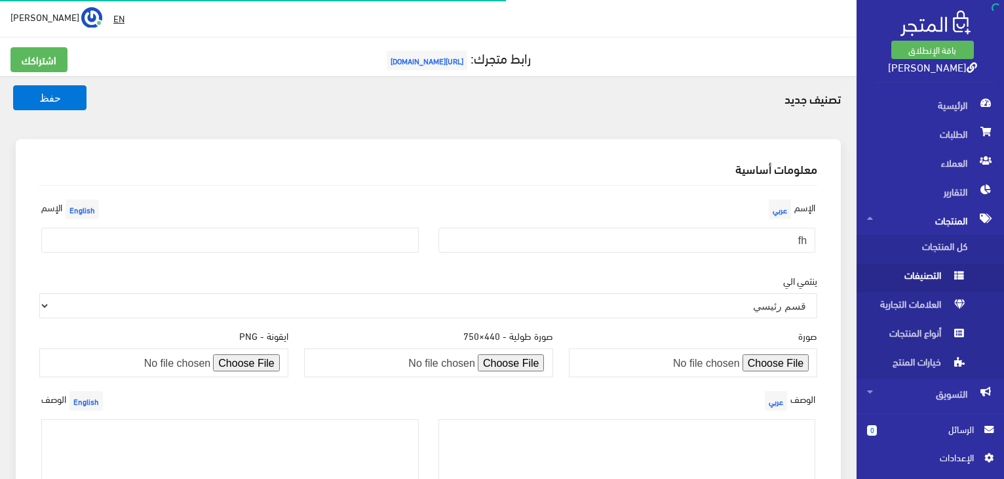
type input "f"
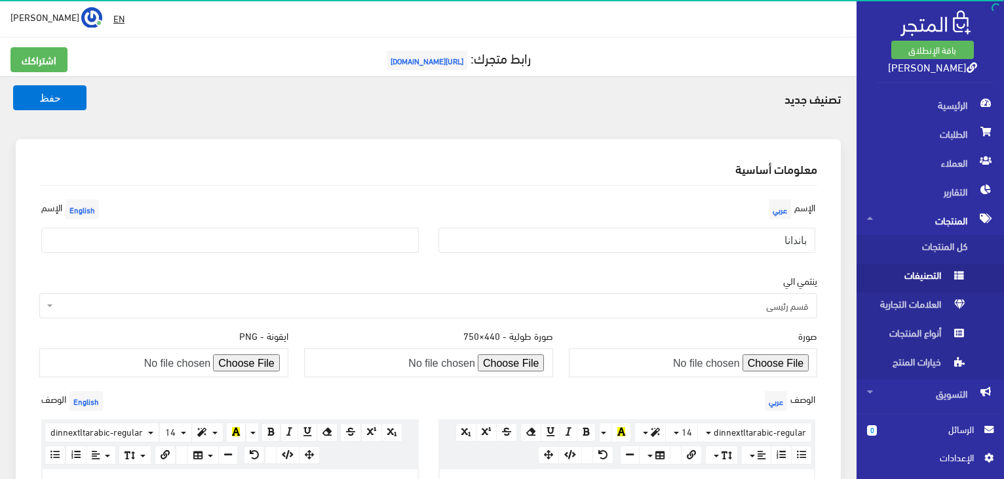
type input "باندانا"
click at [270, 241] on input "text" at bounding box center [230, 240] width 378 height 25
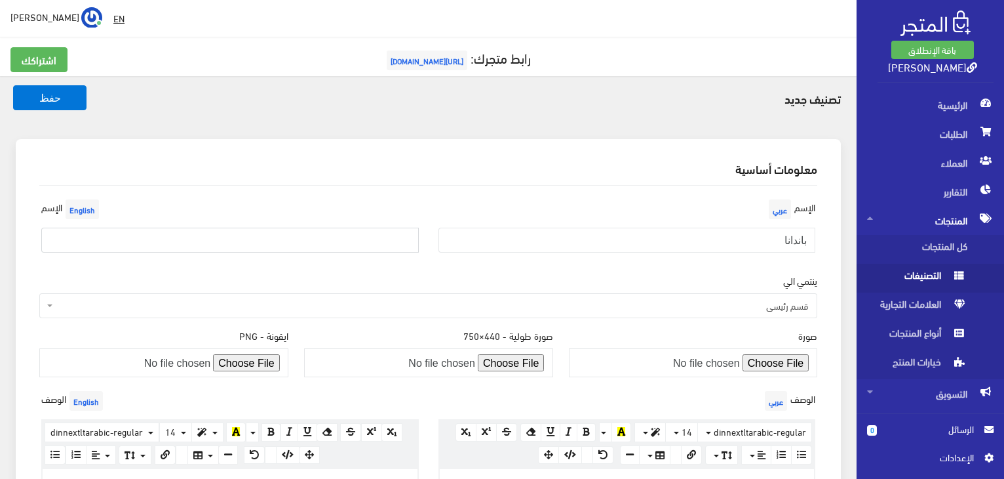
click at [151, 241] on input "text" at bounding box center [230, 240] width 378 height 25
type input "ل"
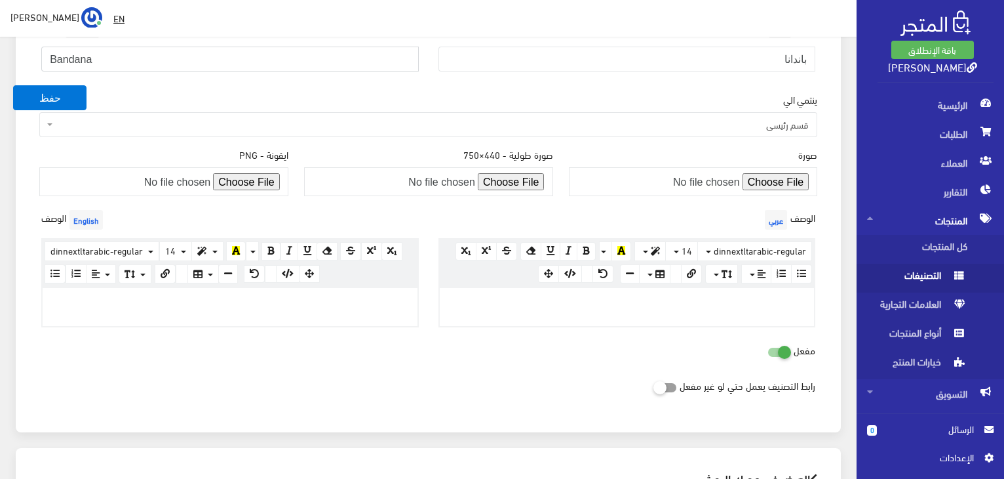
scroll to position [182, 0]
type input "Bandana"
click at [54, 94] on button "حفظ" at bounding box center [49, 97] width 73 height 25
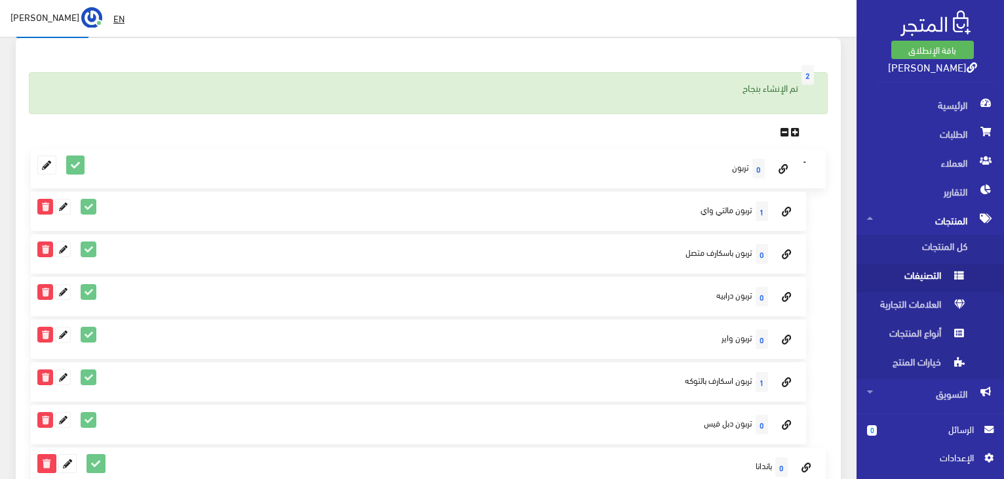
scroll to position [121, 0]
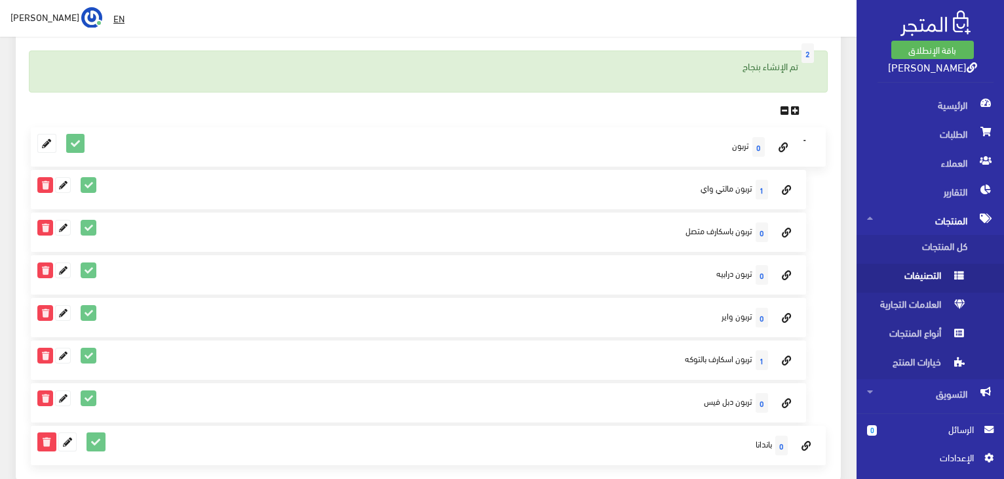
click at [785, 109] on icon at bounding box center [785, 111] width 9 height 10
click at [797, 110] on icon at bounding box center [795, 111] width 9 height 10
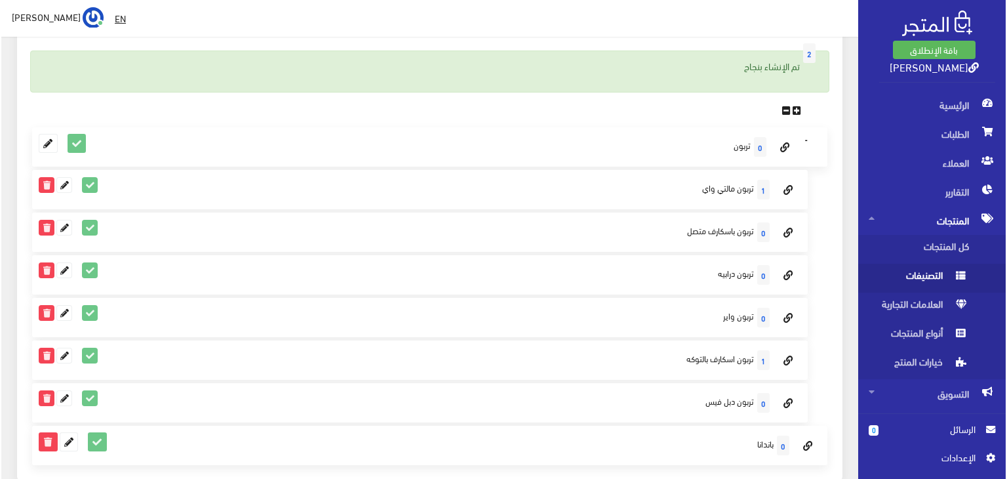
scroll to position [0, 0]
